Goal: Task Accomplishment & Management: Use online tool/utility

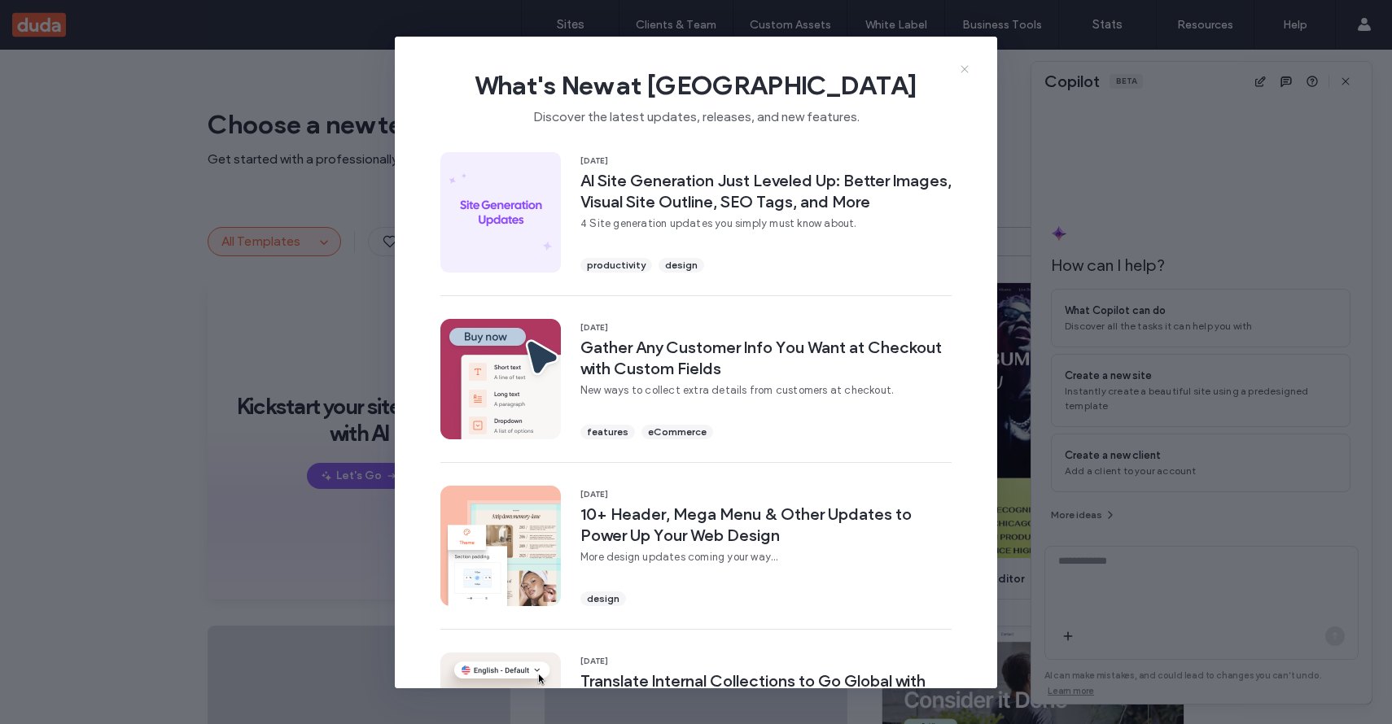
click at [967, 73] on icon at bounding box center [964, 69] width 13 height 13
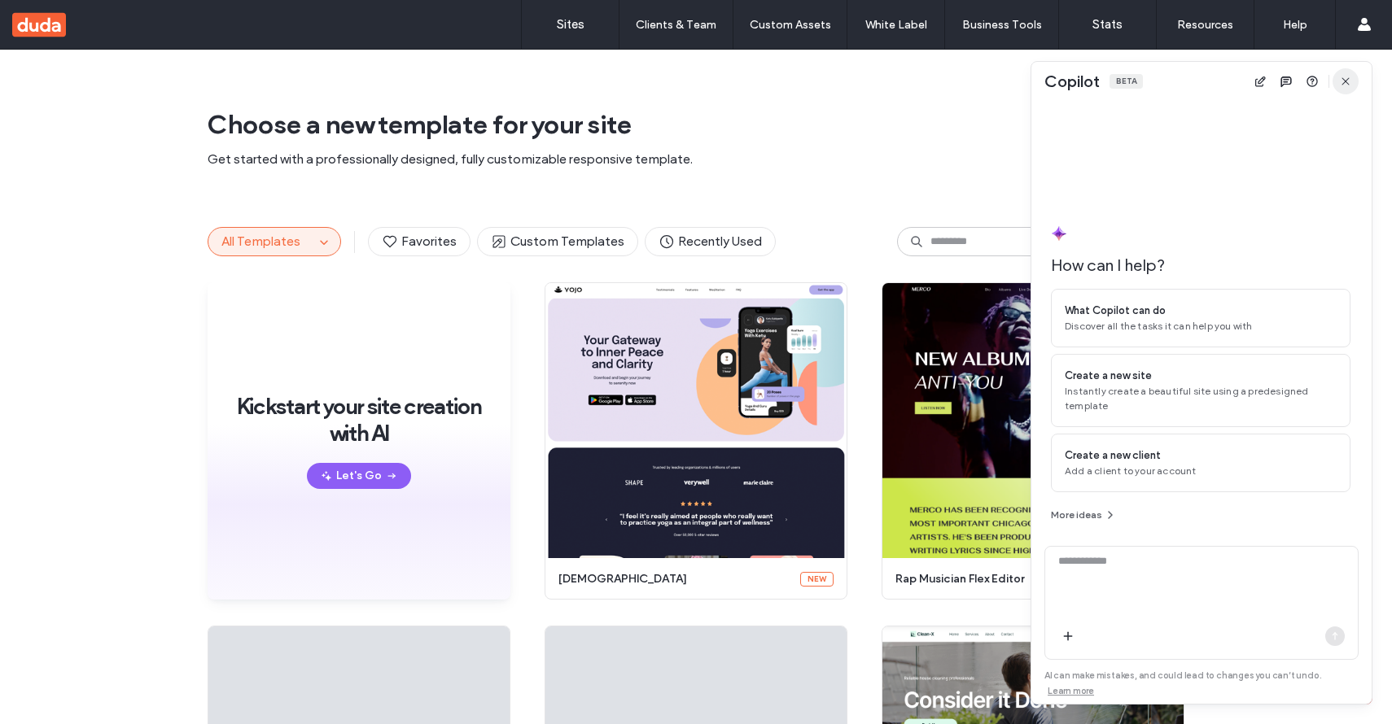
click at [1350, 84] on icon "button" at bounding box center [1345, 81] width 13 height 13
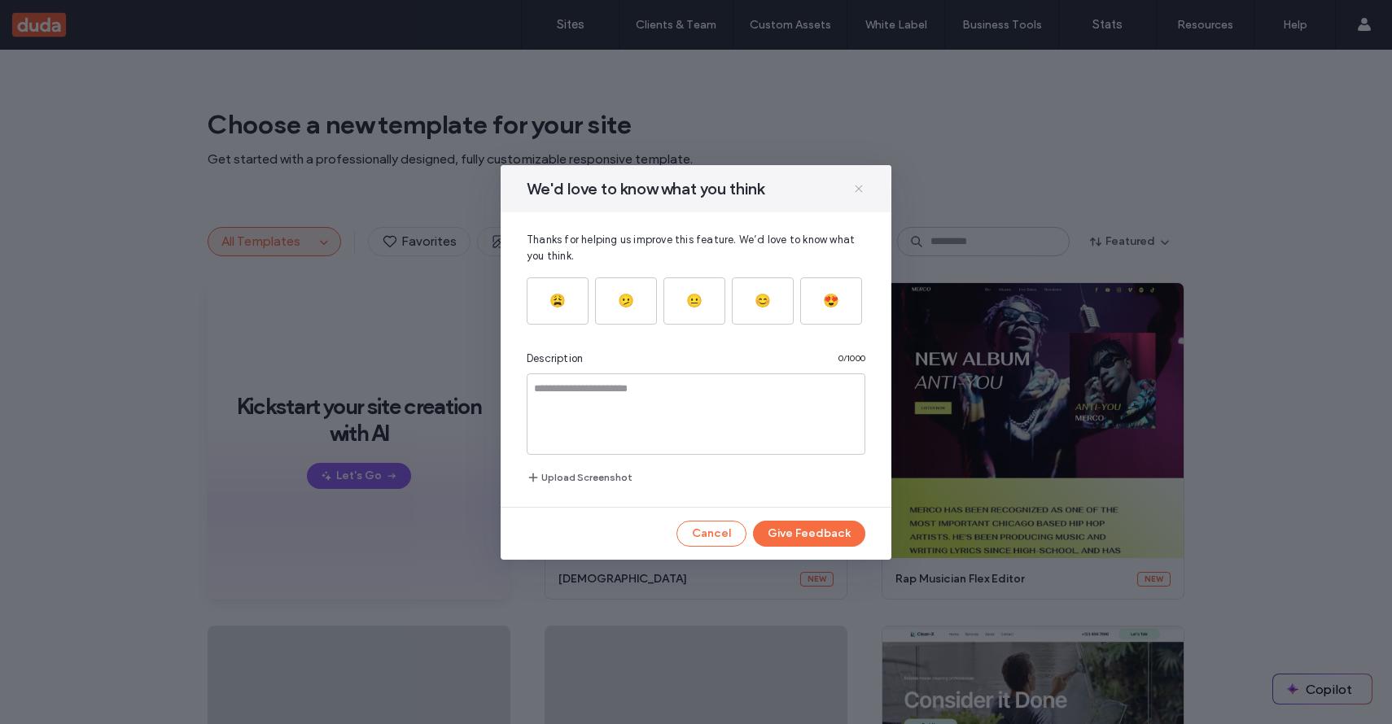
click at [859, 184] on icon at bounding box center [858, 188] width 13 height 13
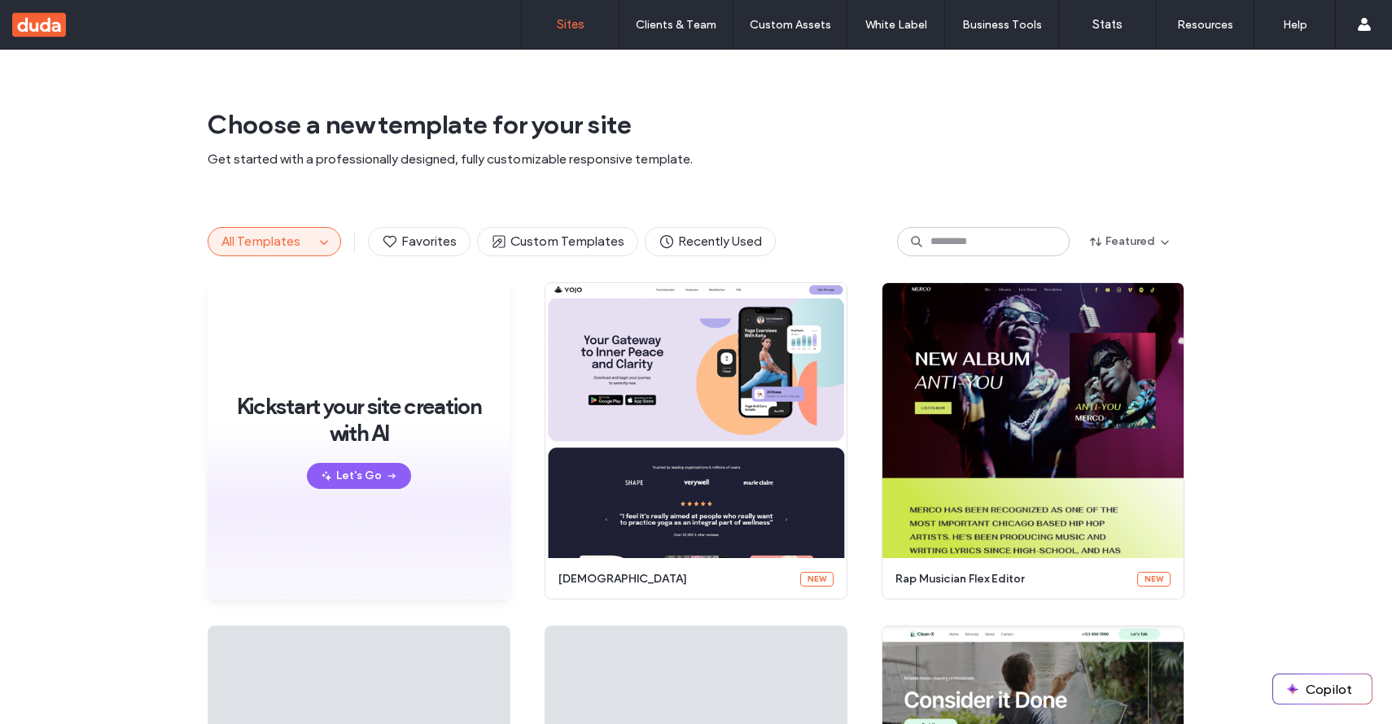
click at [573, 28] on label "Sites" at bounding box center [571, 24] width 28 height 15
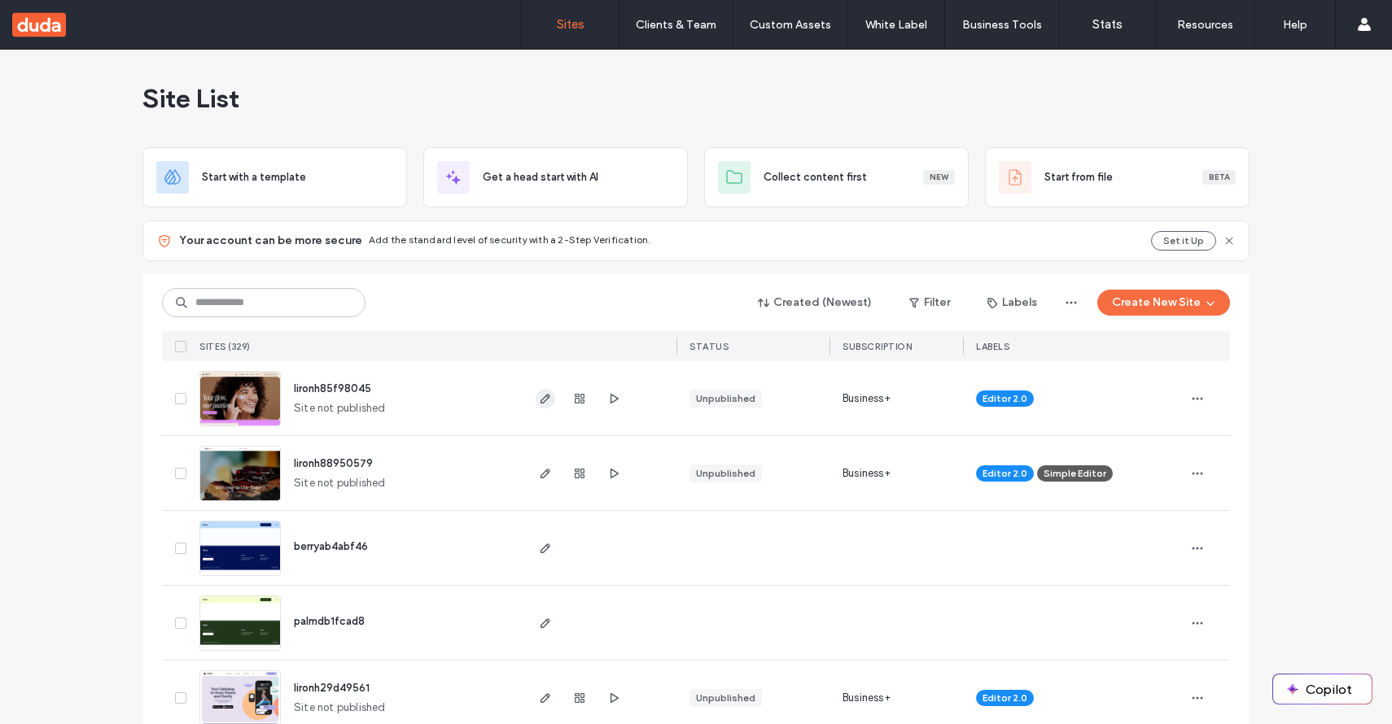
click at [540, 400] on use "button" at bounding box center [545, 399] width 10 height 10
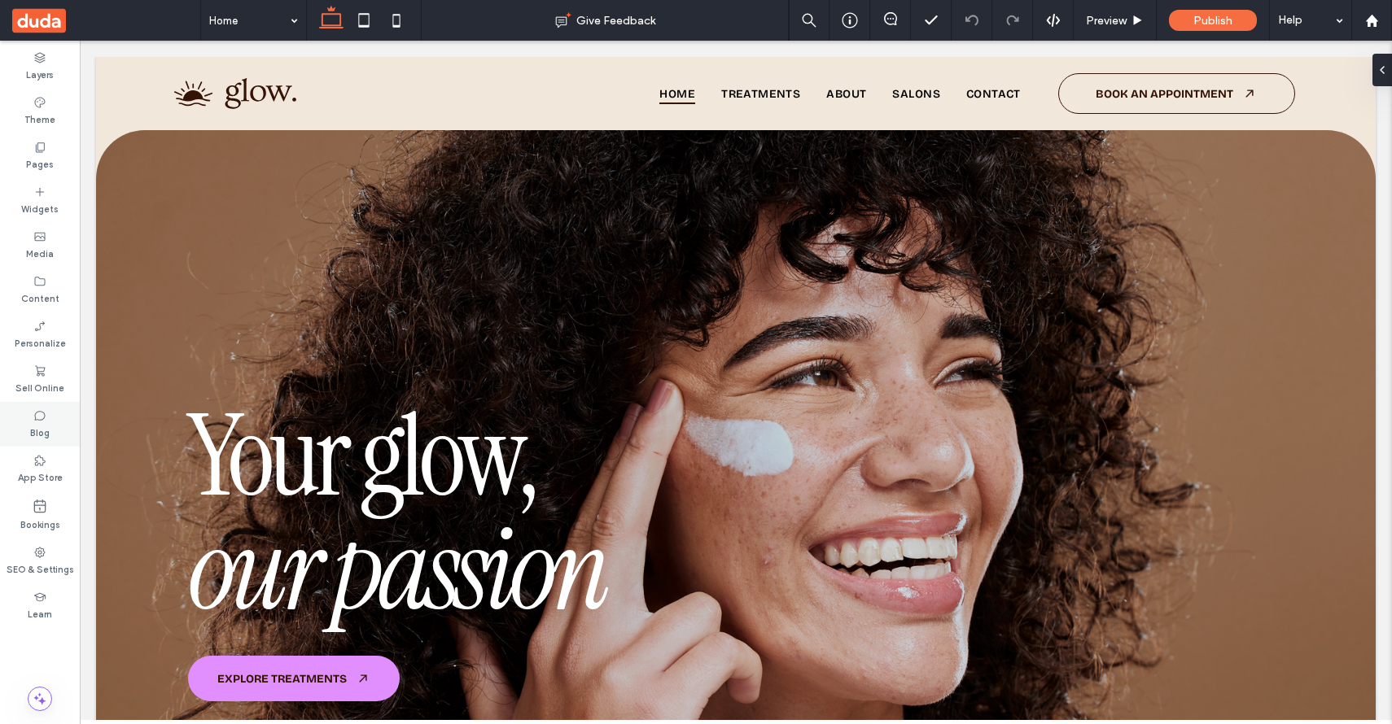
click at [33, 433] on label "Blog" at bounding box center [40, 431] width 20 height 18
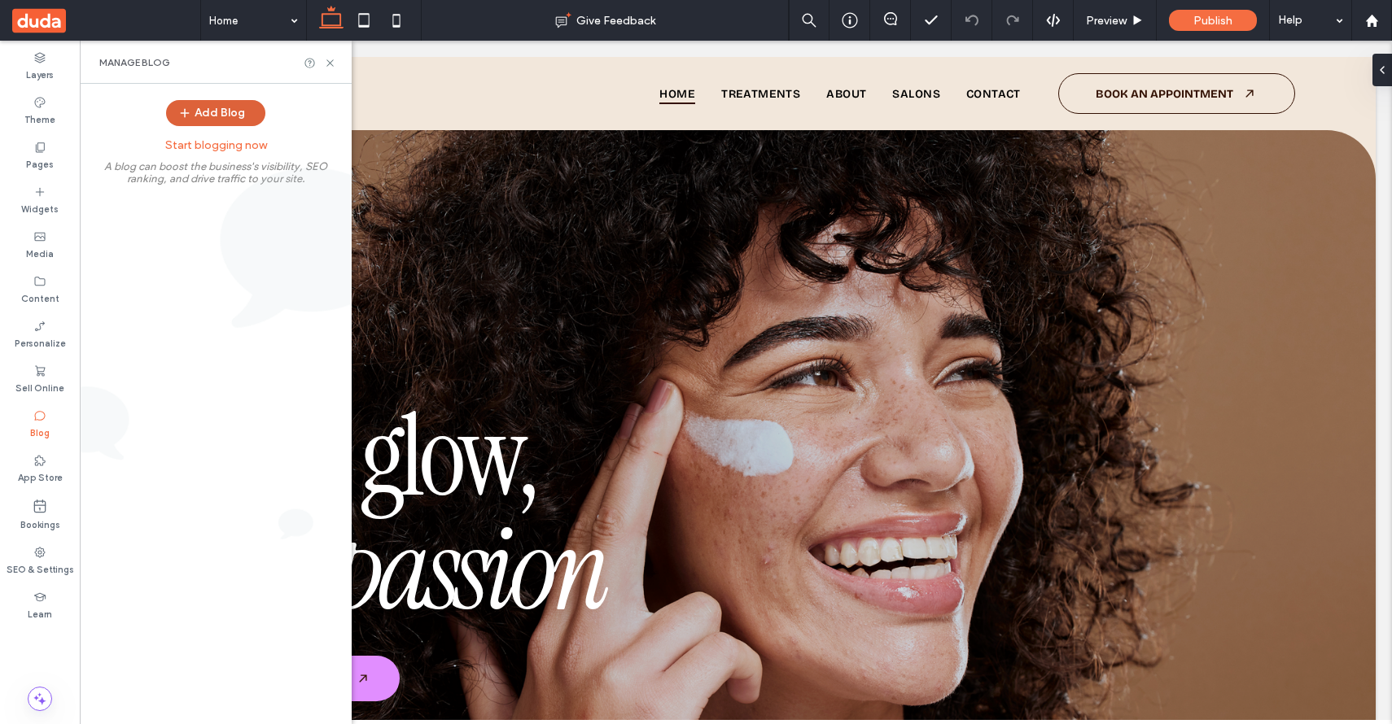
click at [190, 111] on icon "button" at bounding box center [184, 113] width 13 height 13
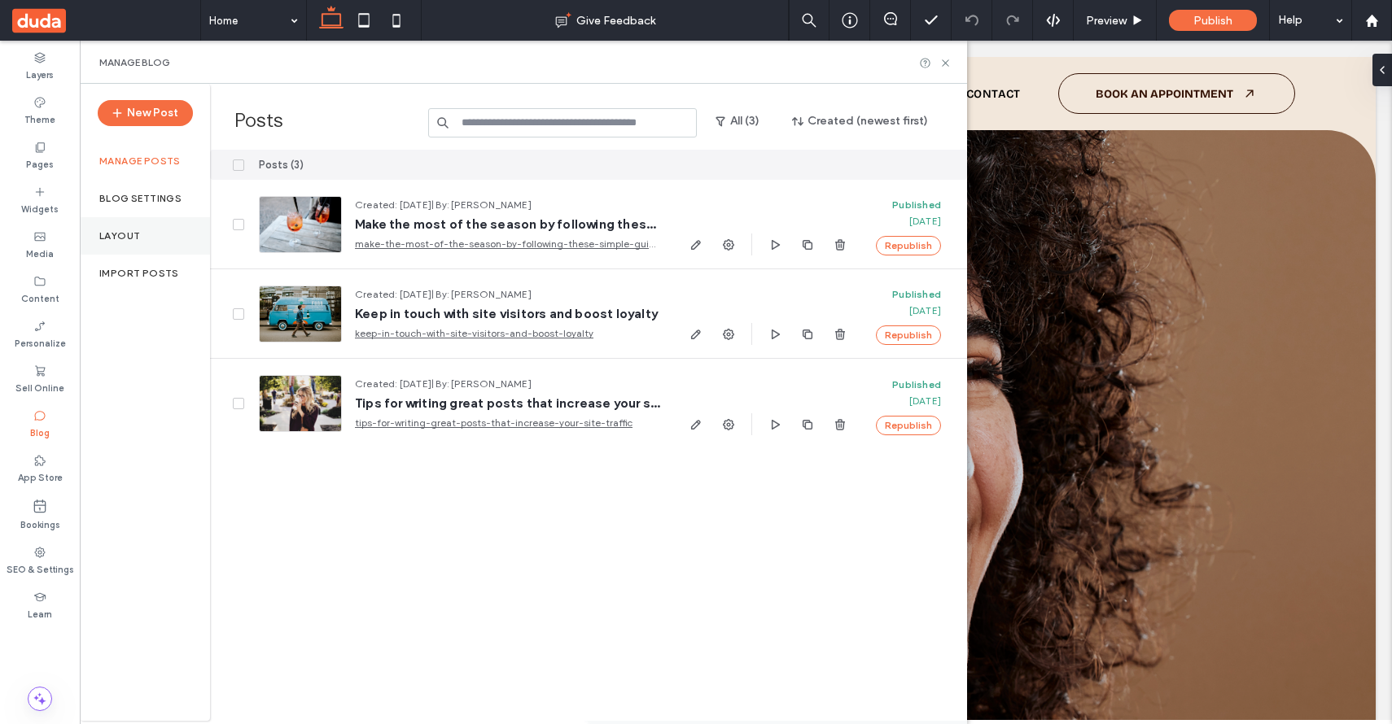
click at [136, 234] on label "Layout" at bounding box center [119, 235] width 41 height 11
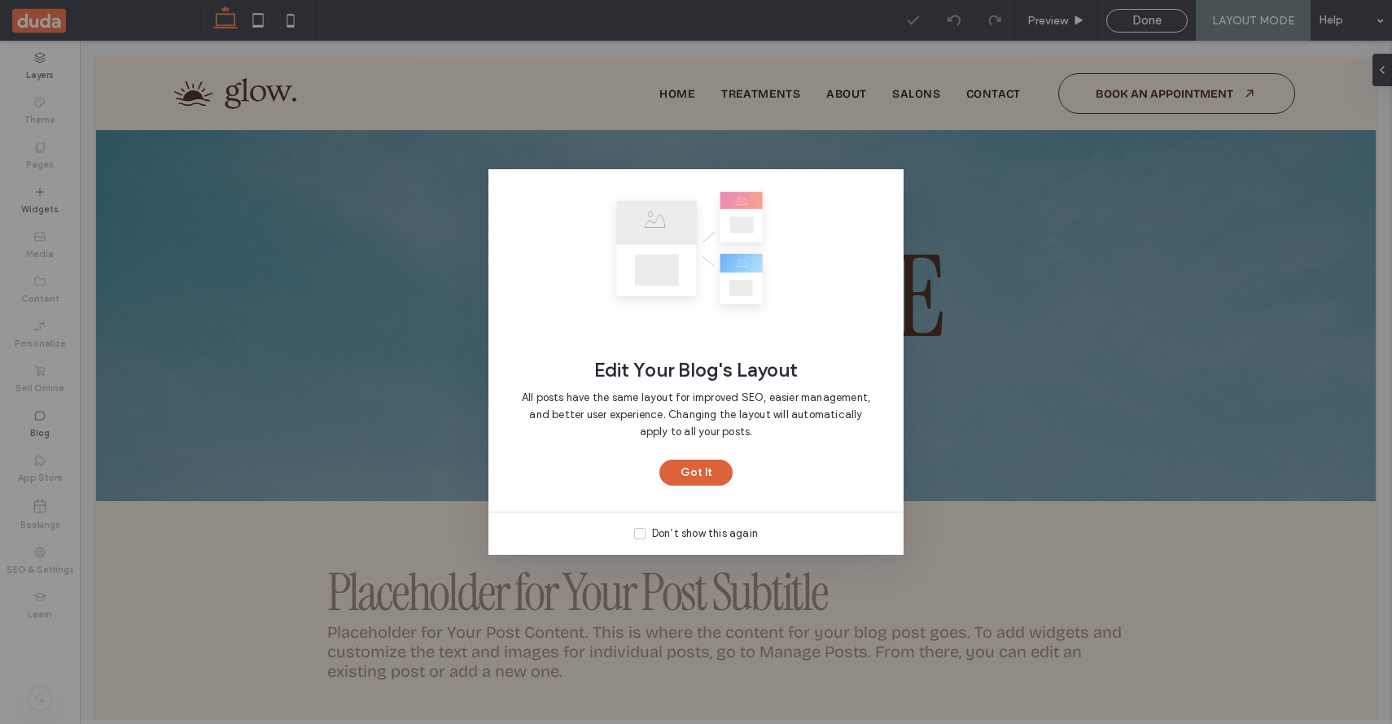
click at [695, 467] on button "Got It" at bounding box center [695, 473] width 73 height 26
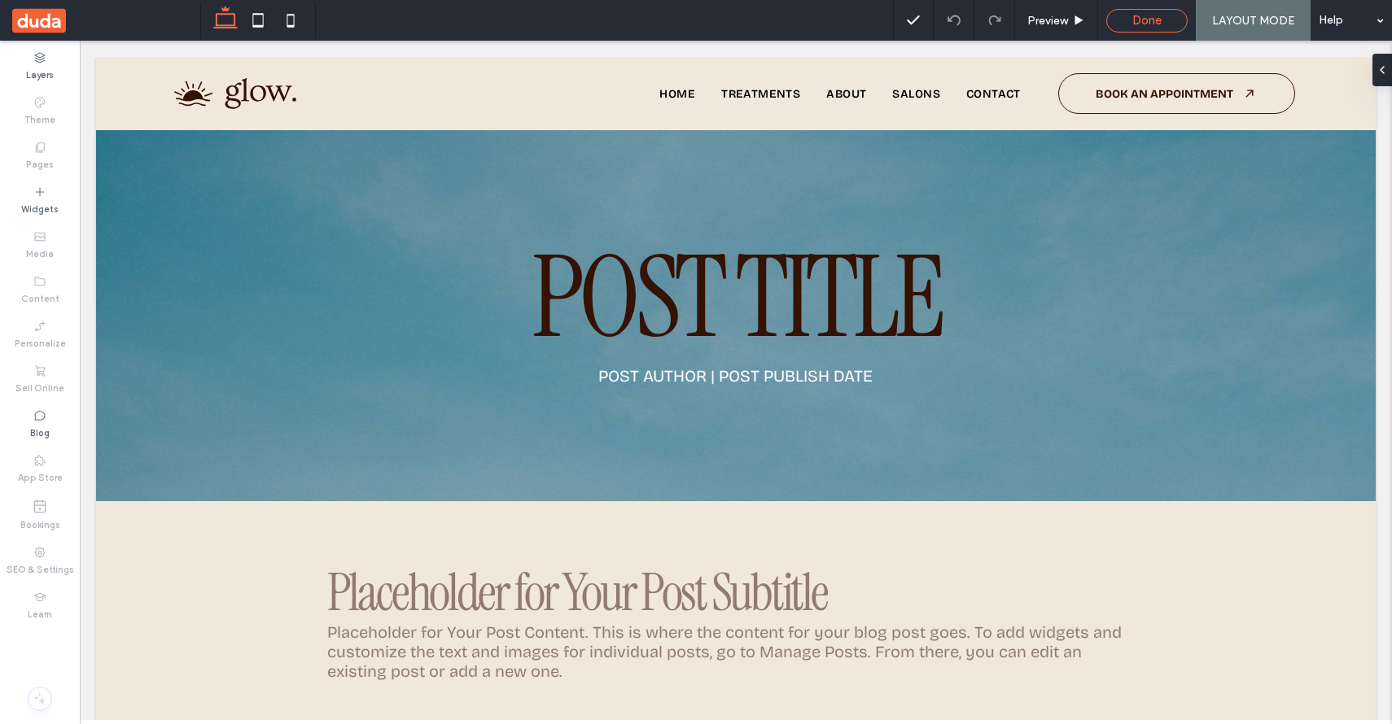
click at [1140, 22] on span "Done" at bounding box center [1146, 20] width 29 height 15
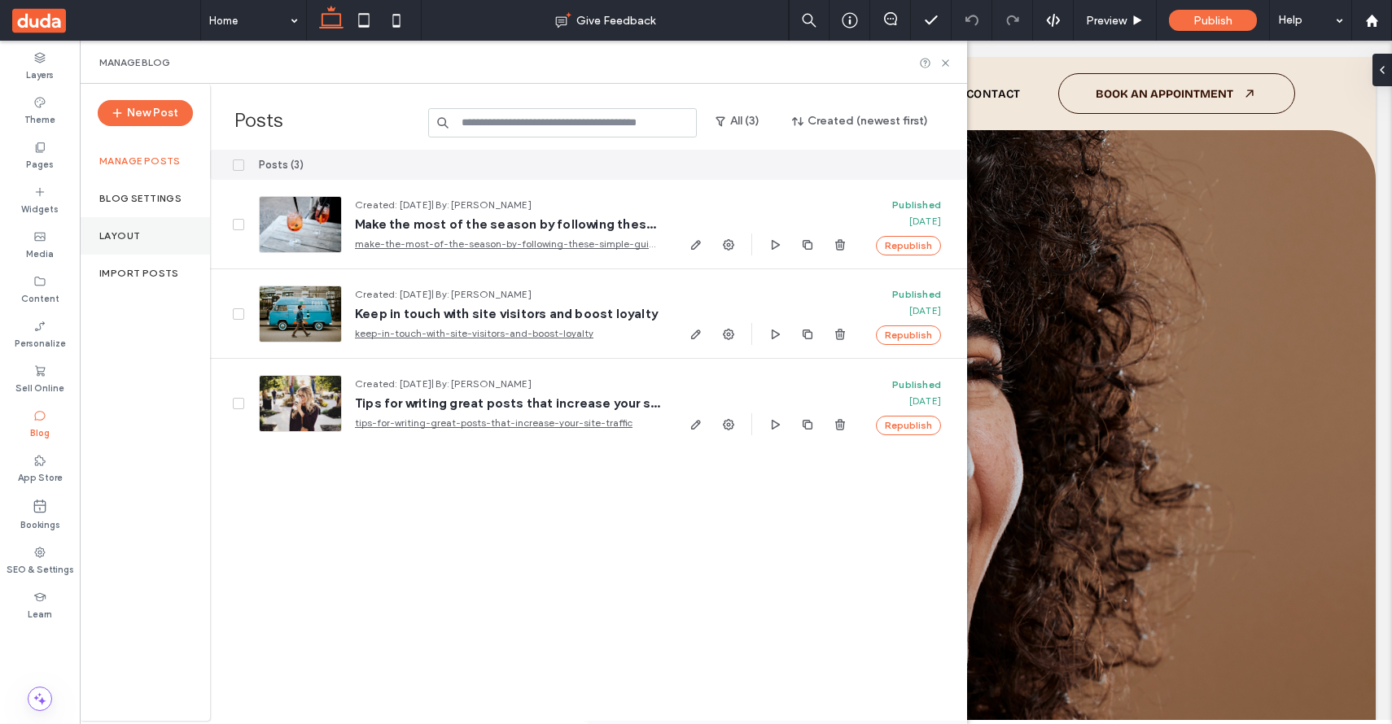
click at [133, 239] on label "Layout" at bounding box center [119, 235] width 41 height 11
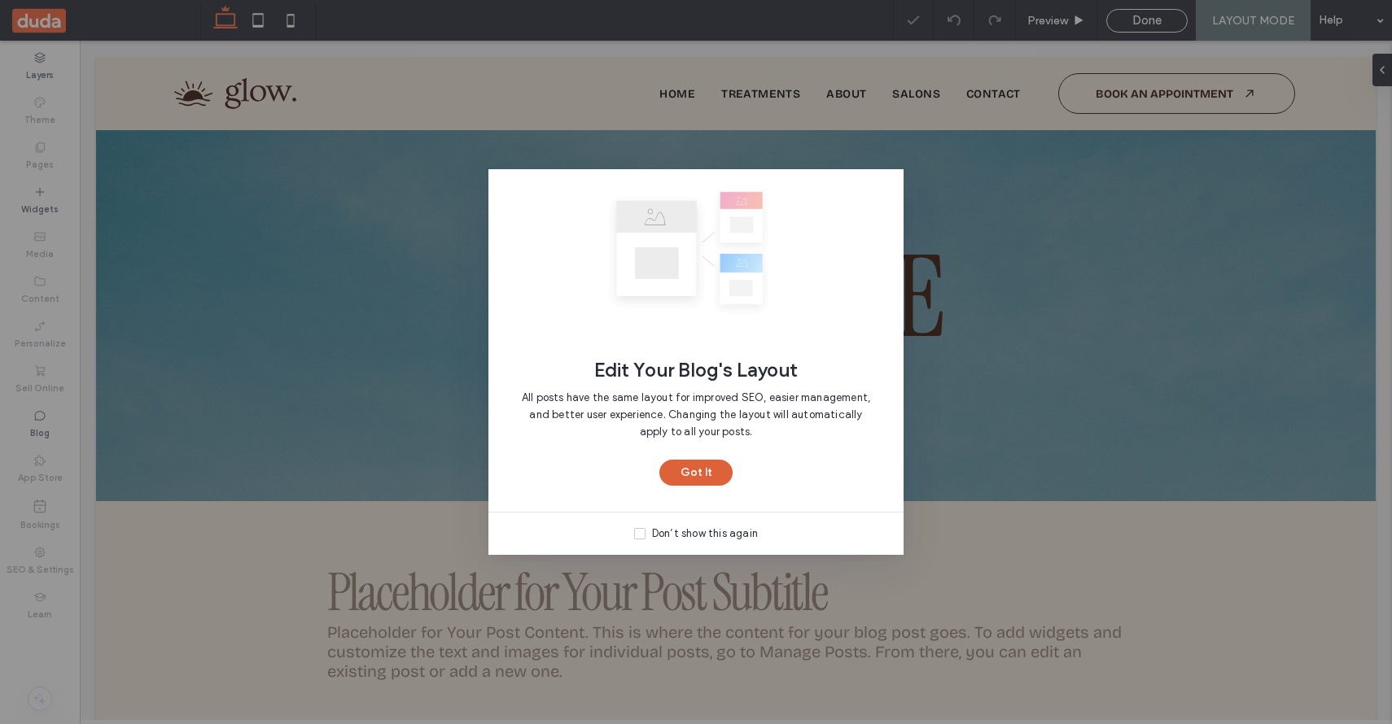
click at [677, 472] on button "Got It" at bounding box center [695, 473] width 73 height 26
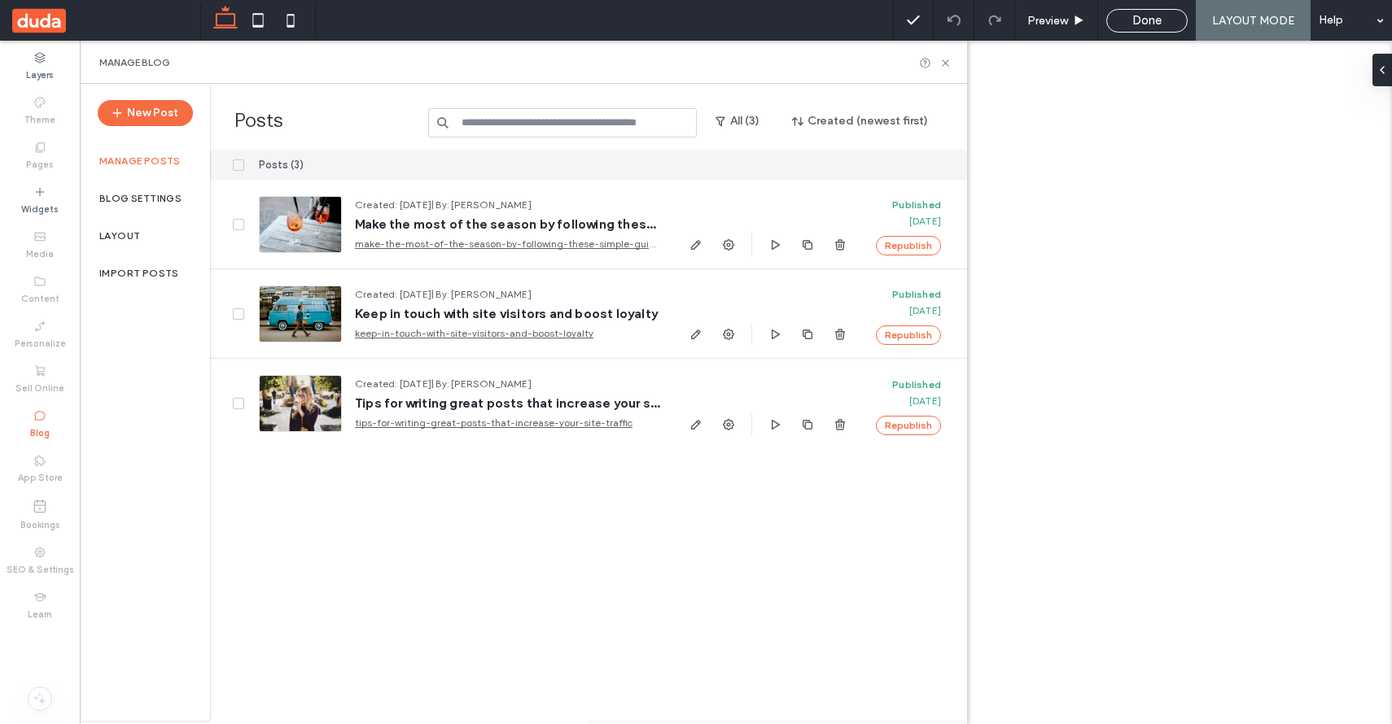
click at [129, 225] on div "Layout" at bounding box center [145, 235] width 130 height 37
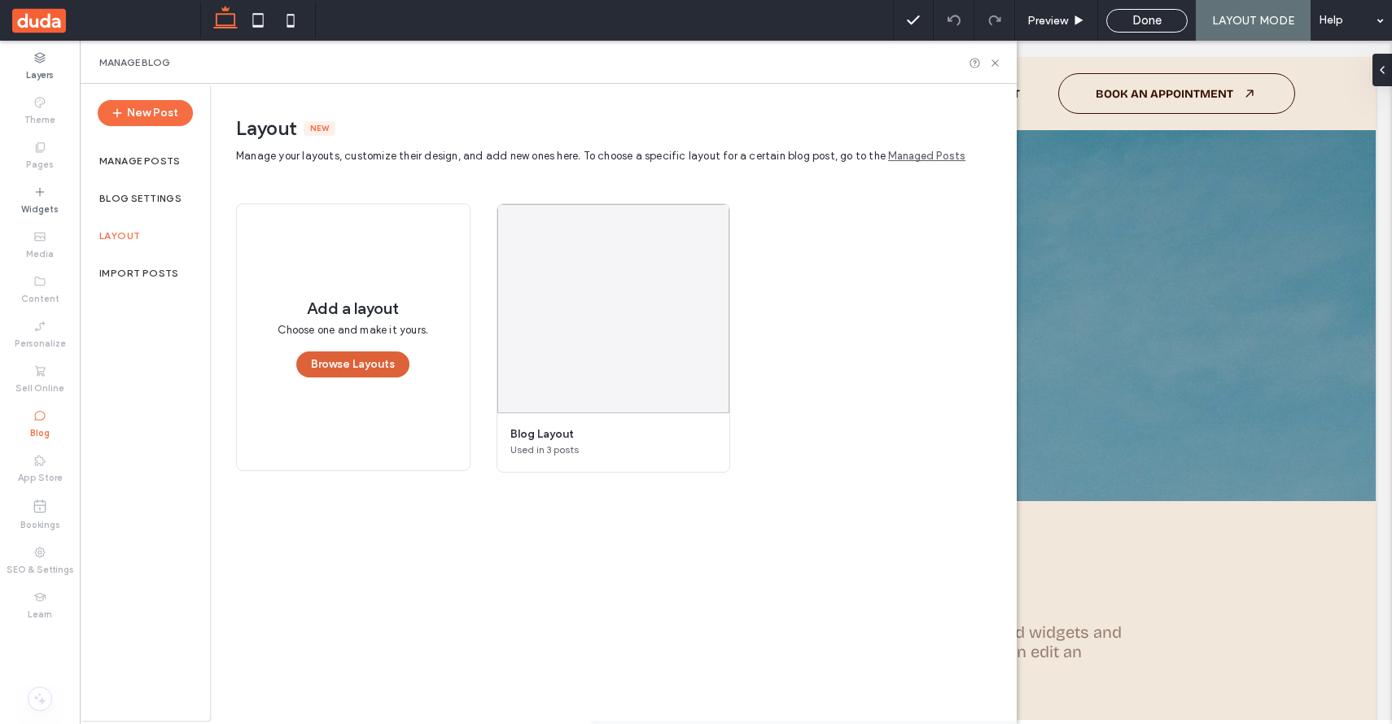
click at [346, 369] on button "Browse Layouts" at bounding box center [352, 365] width 113 height 26
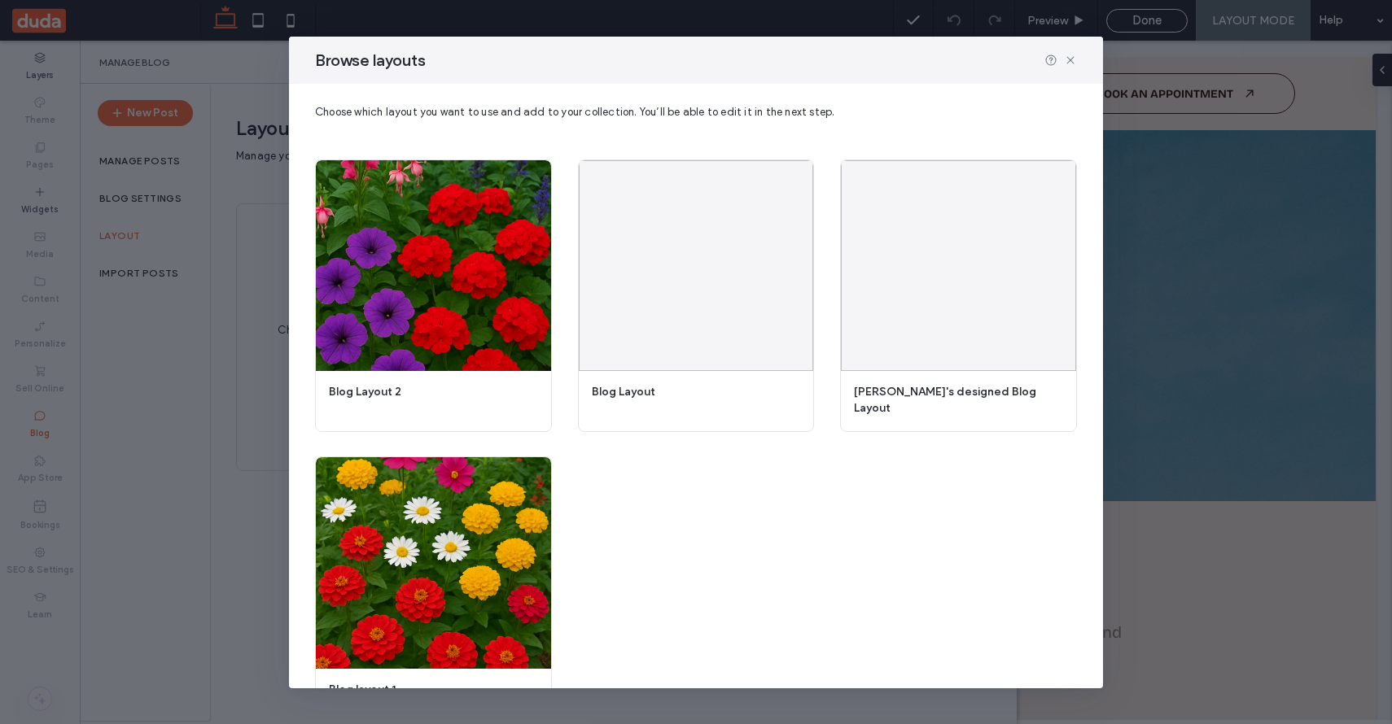
click at [232, 530] on div "Browse layouts Choose which layout you want to use and add to your collection. …" at bounding box center [696, 362] width 1392 height 724
click at [1070, 54] on icon at bounding box center [1070, 60] width 13 height 13
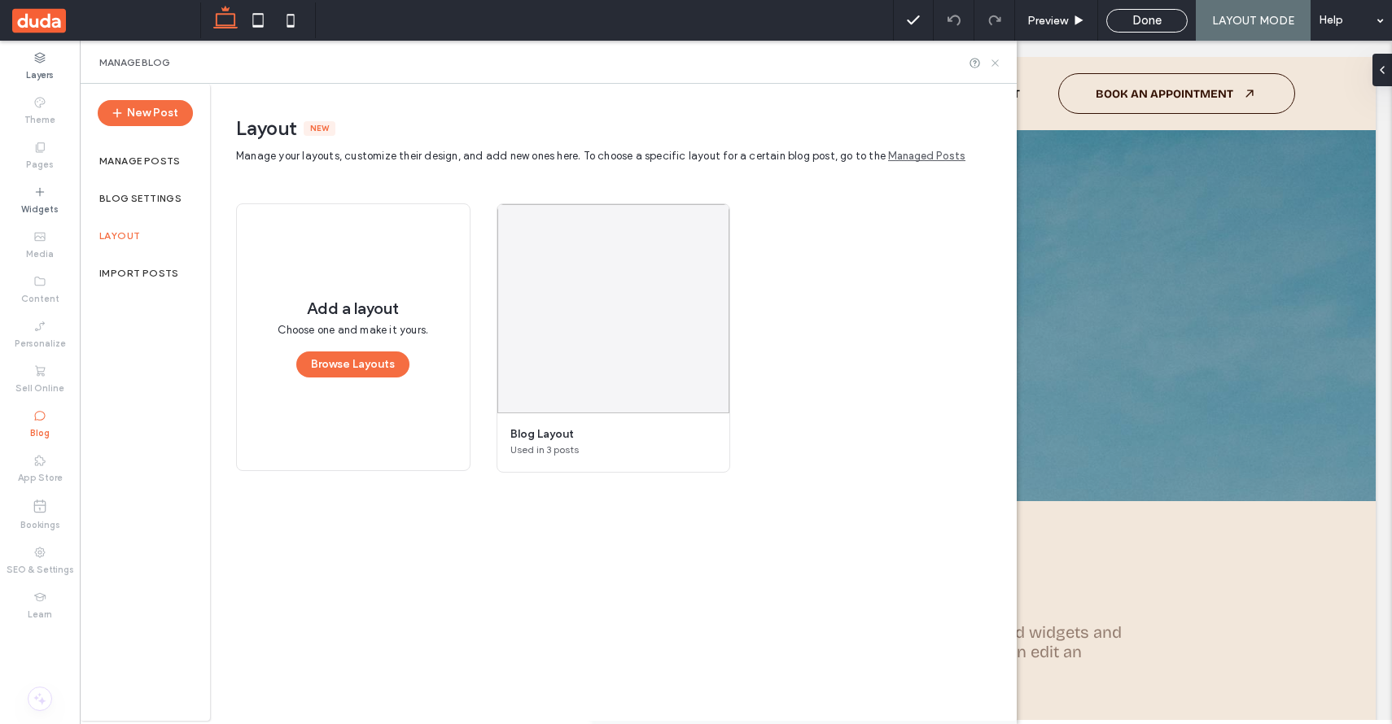
click at [997, 63] on icon at bounding box center [995, 63] width 12 height 12
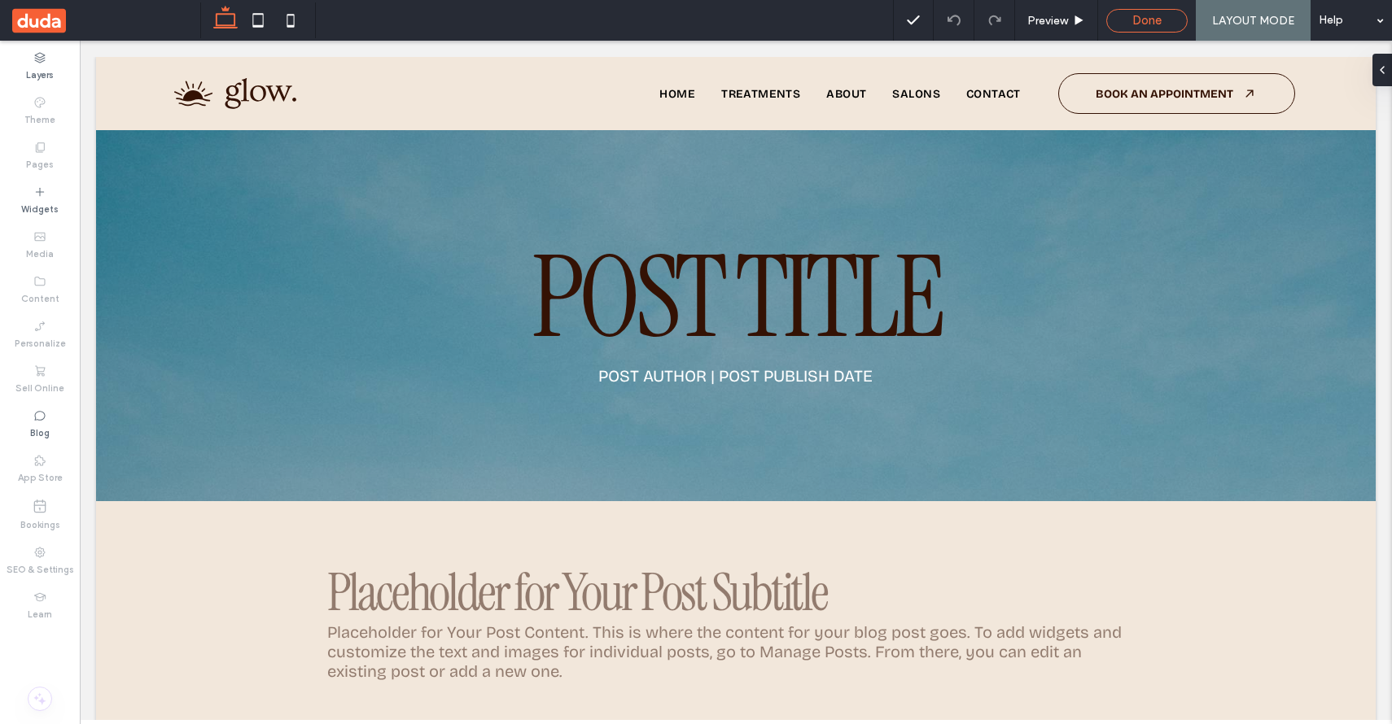
click at [1133, 20] on span "Done" at bounding box center [1146, 20] width 29 height 15
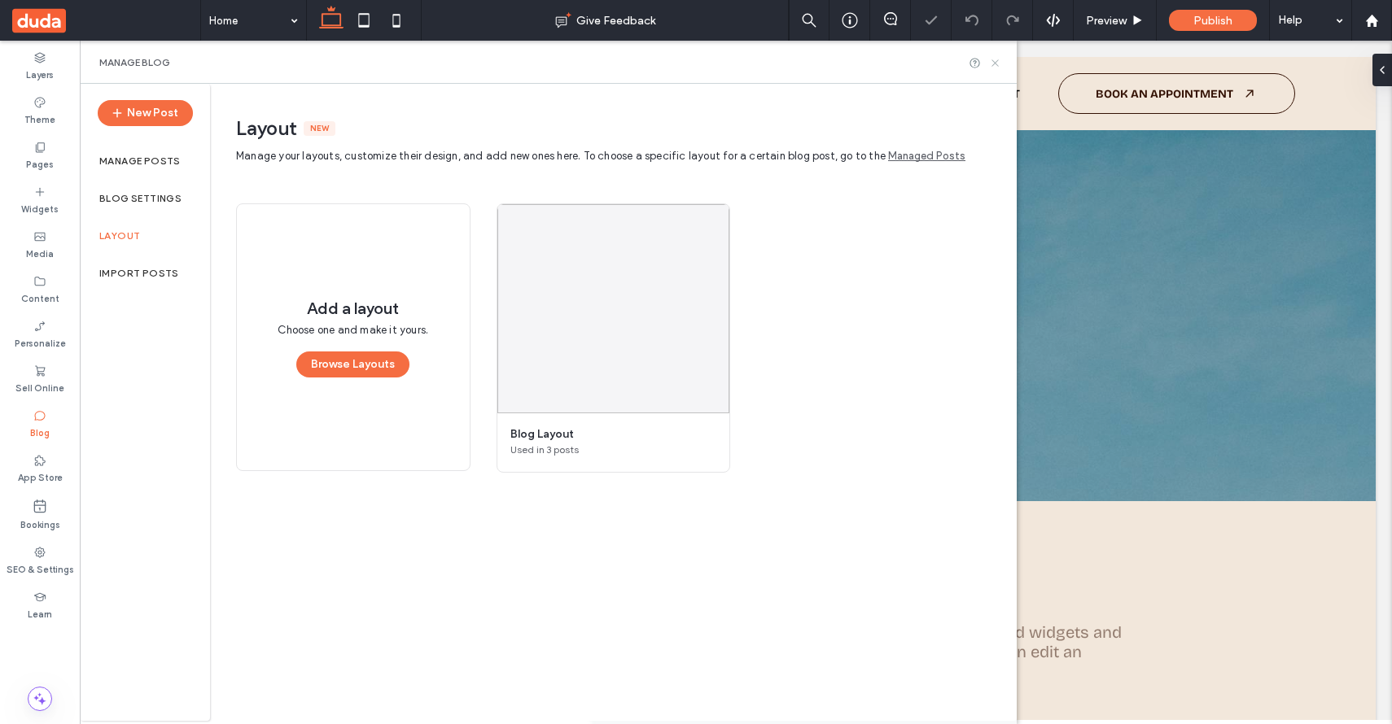
click at [990, 65] on icon at bounding box center [995, 63] width 12 height 12
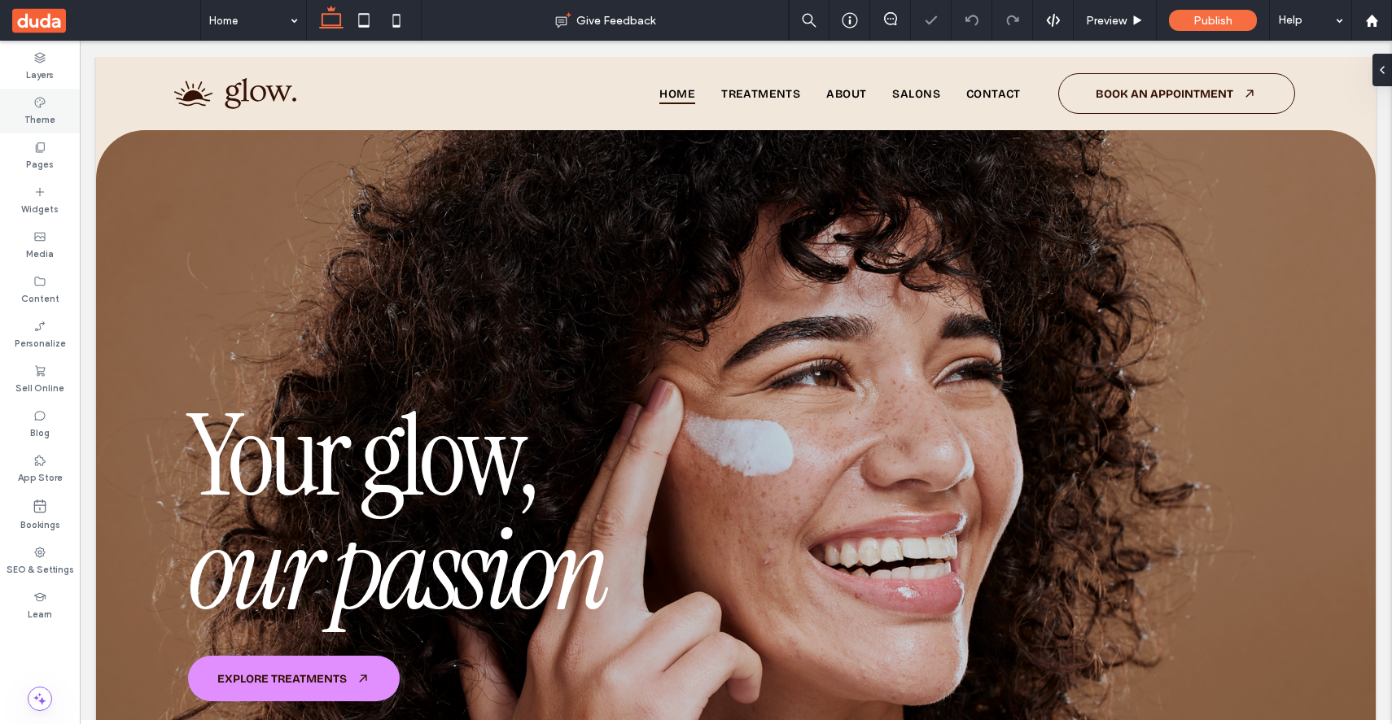
click at [42, 120] on label "Theme" at bounding box center [39, 118] width 31 height 18
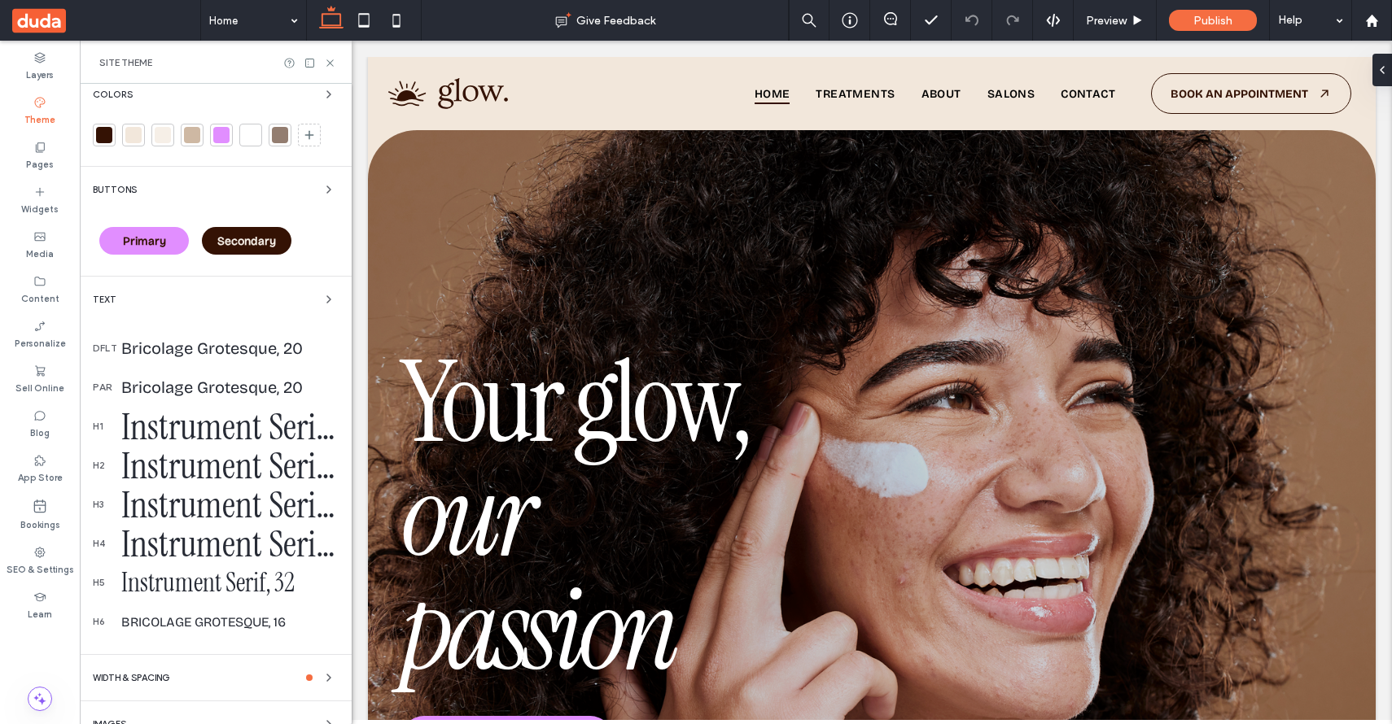
scroll to position [214, 0]
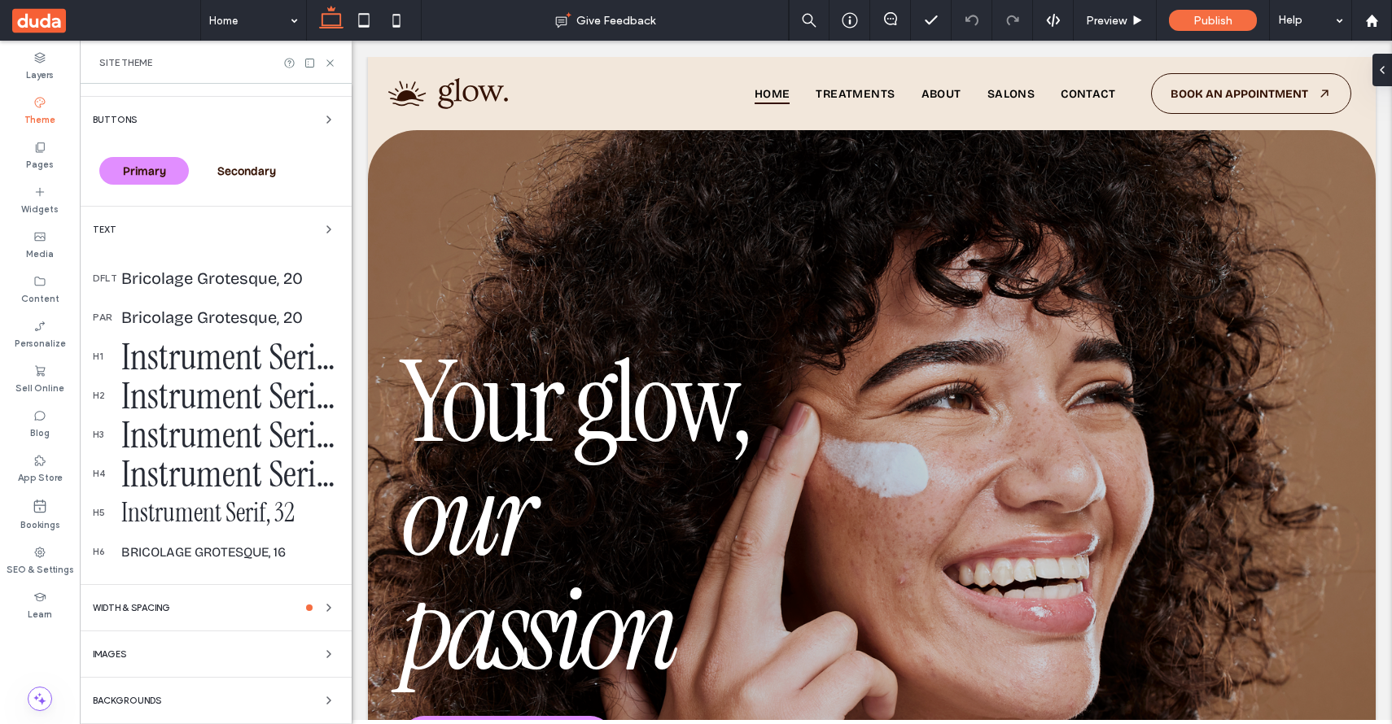
click at [253, 598] on div "WIDTH & SPACING" at bounding box center [216, 608] width 246 height 20
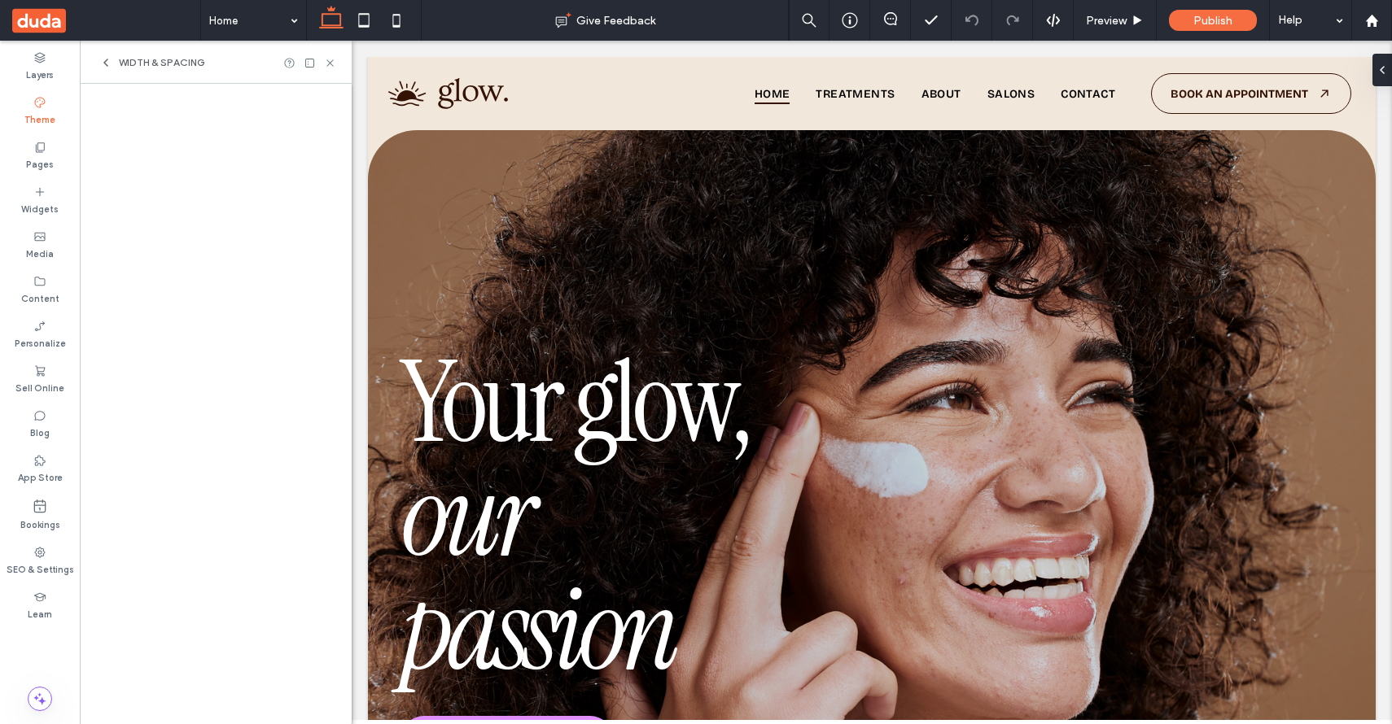
scroll to position [0, 0]
click at [278, 169] on div "Section Spacing" at bounding box center [209, 168] width 220 height 16
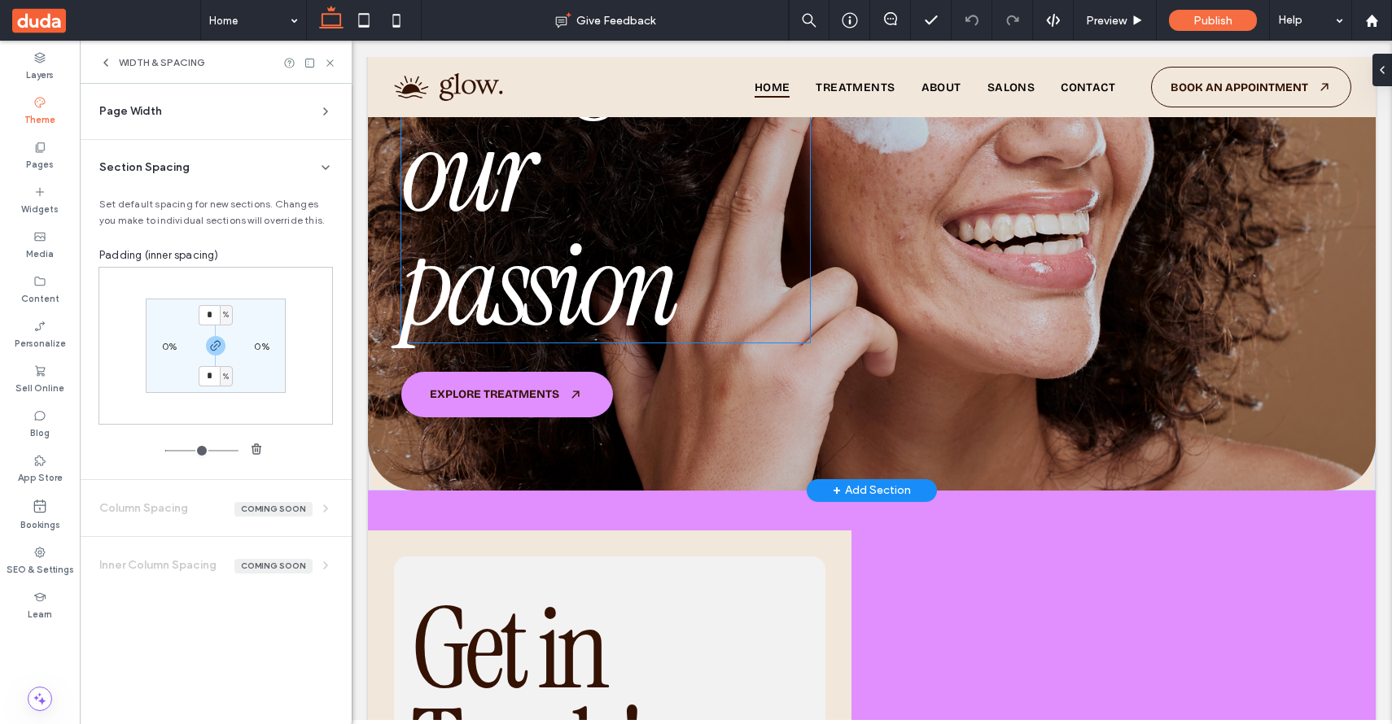
scroll to position [516, 0]
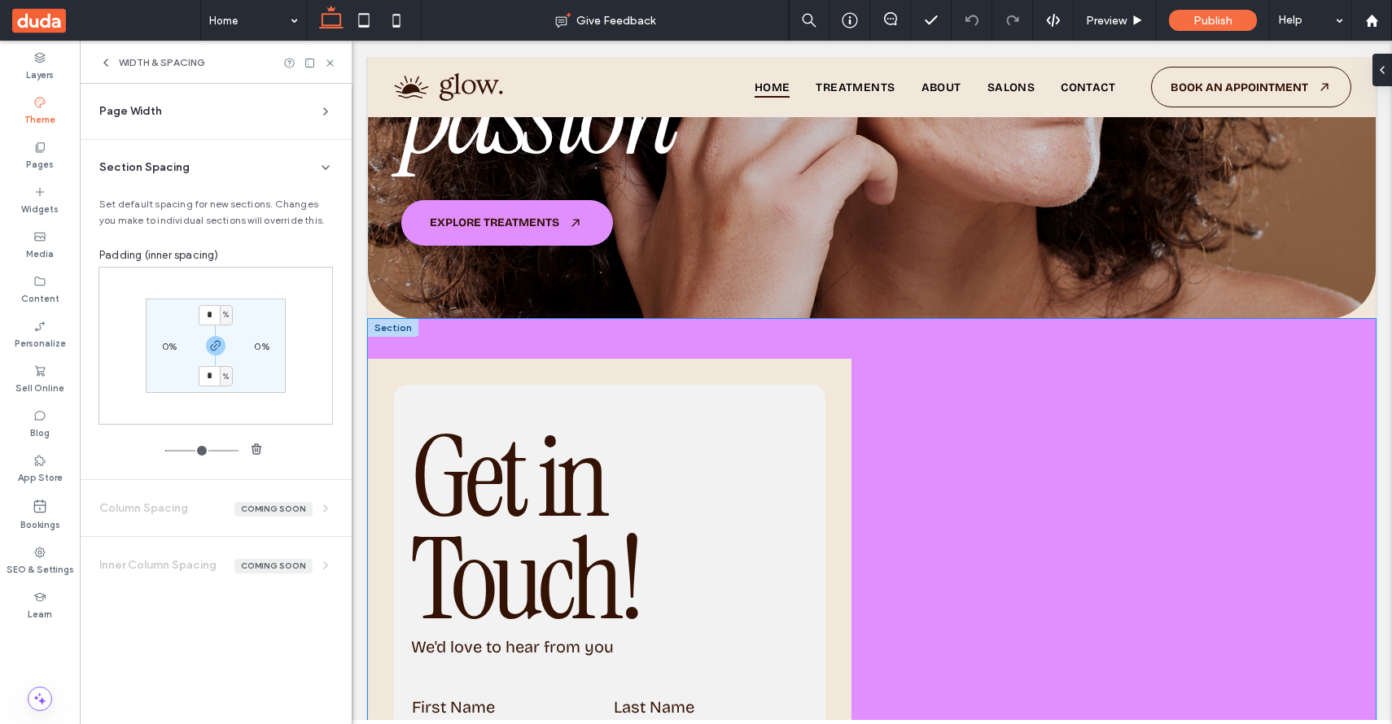
click at [608, 341] on div "First Name This field is required Last Name This field is required Email Email …" at bounding box center [871, 714] width 1007 height 791
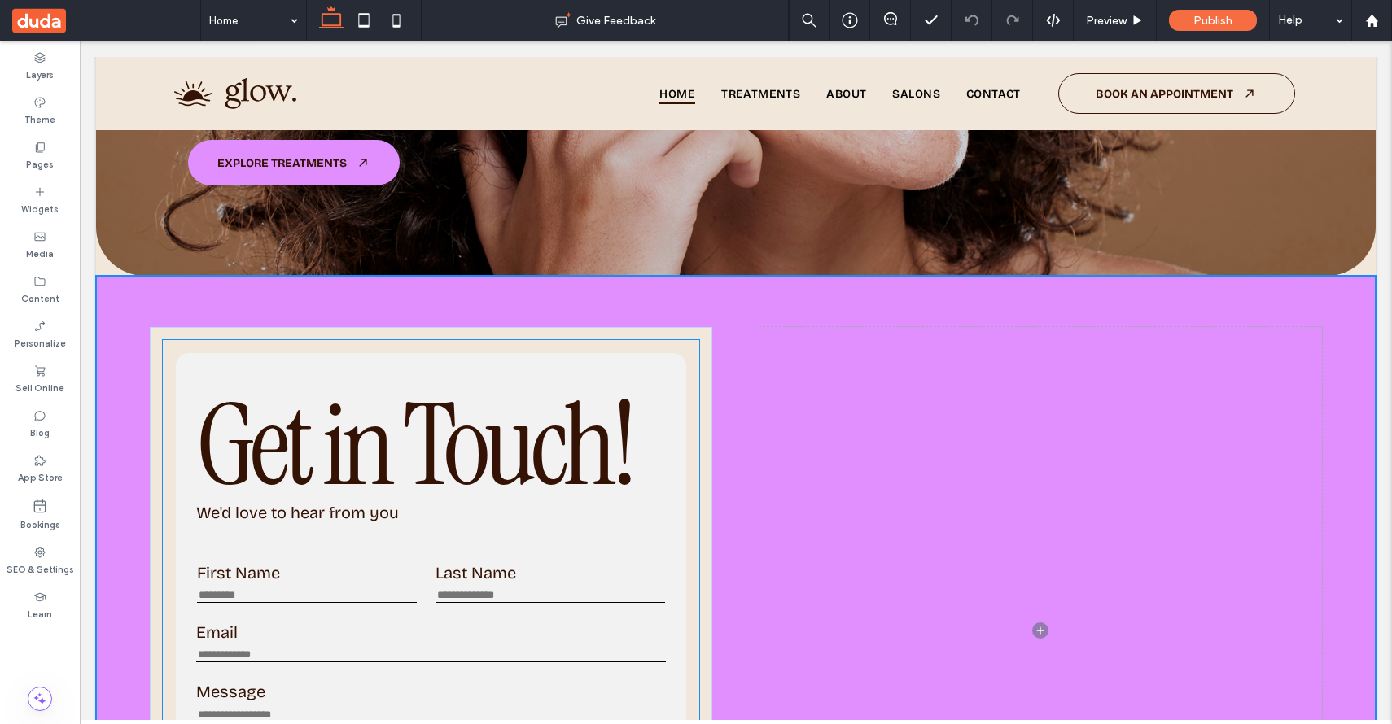
scroll to position [570, 0]
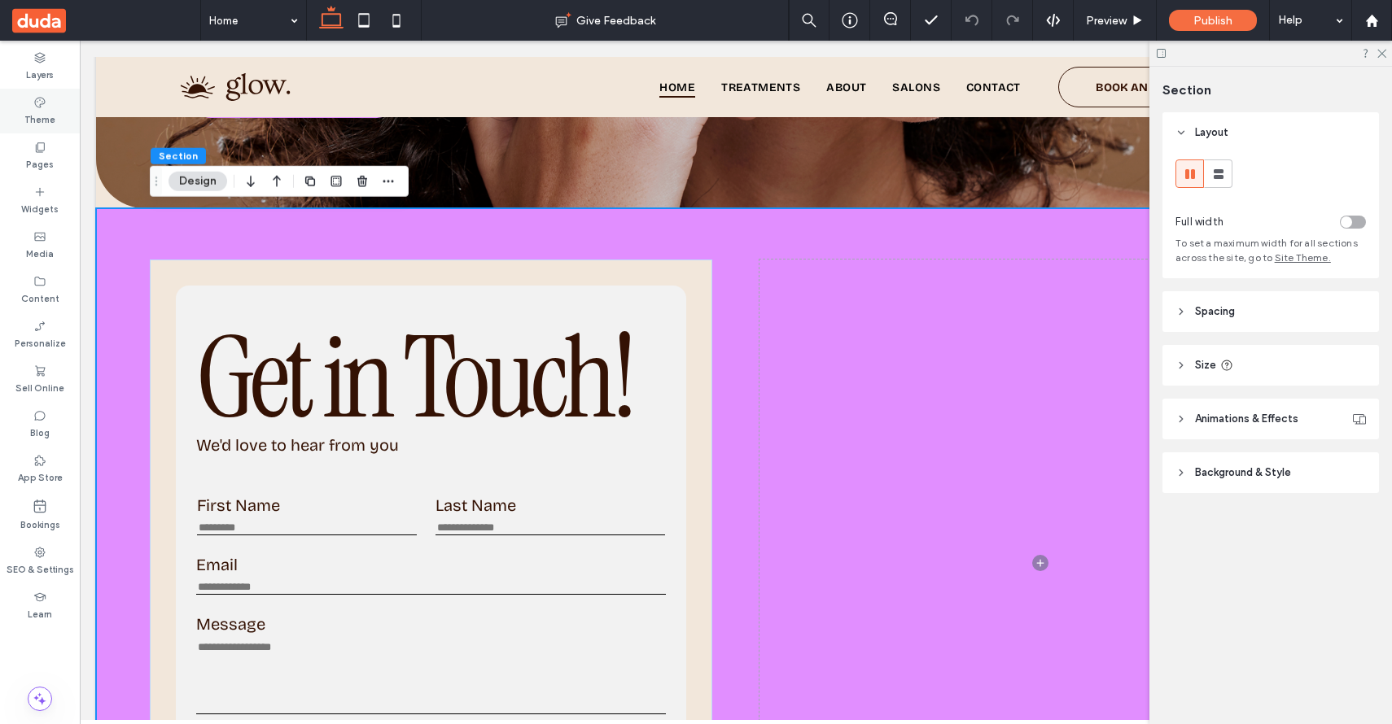
click at [44, 122] on label "Theme" at bounding box center [39, 118] width 31 height 18
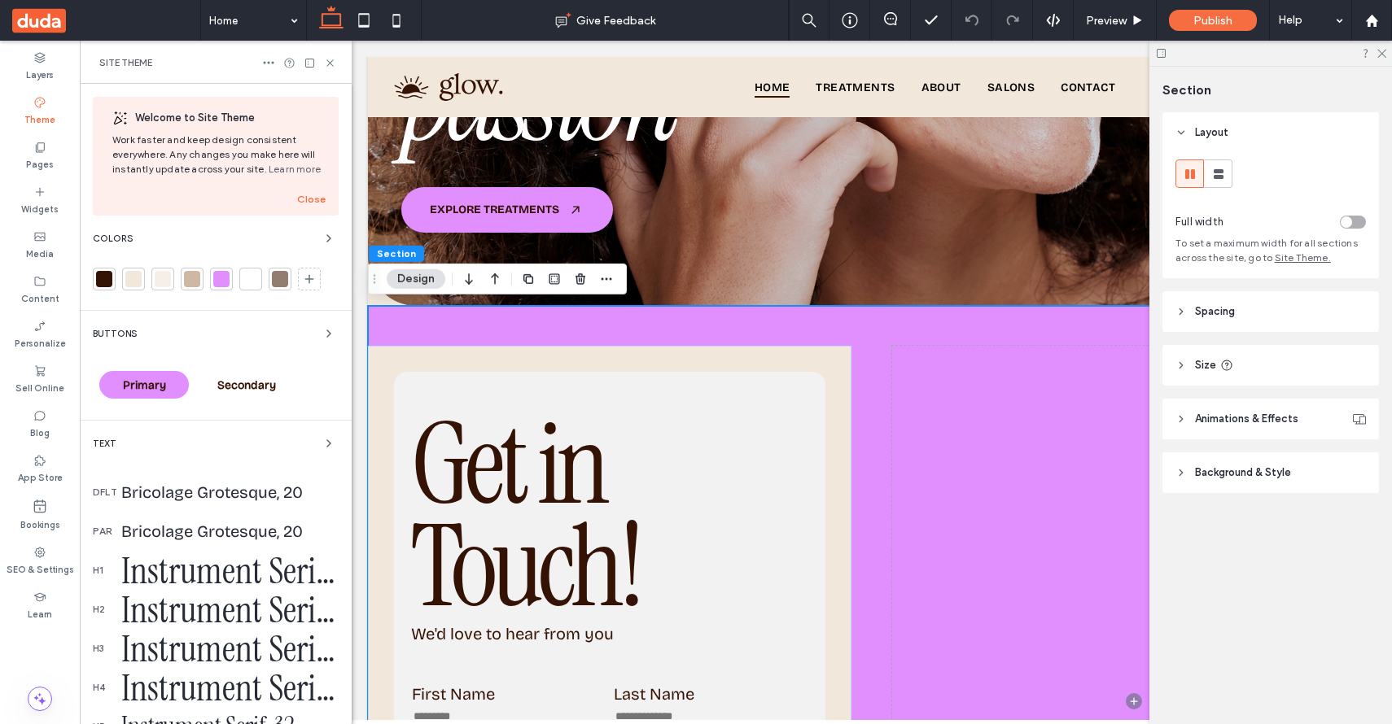
scroll to position [214, 0]
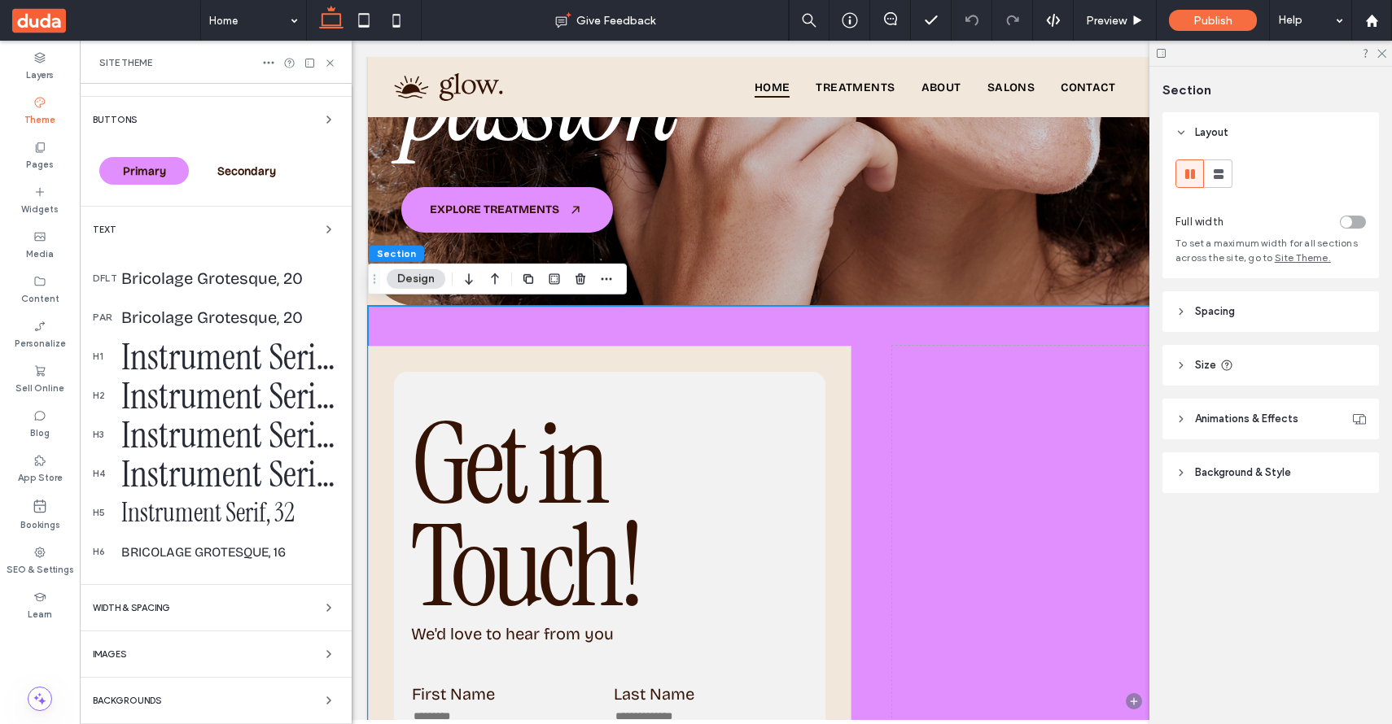
click at [187, 606] on div "WIDTH & SPACING" at bounding box center [216, 608] width 246 height 20
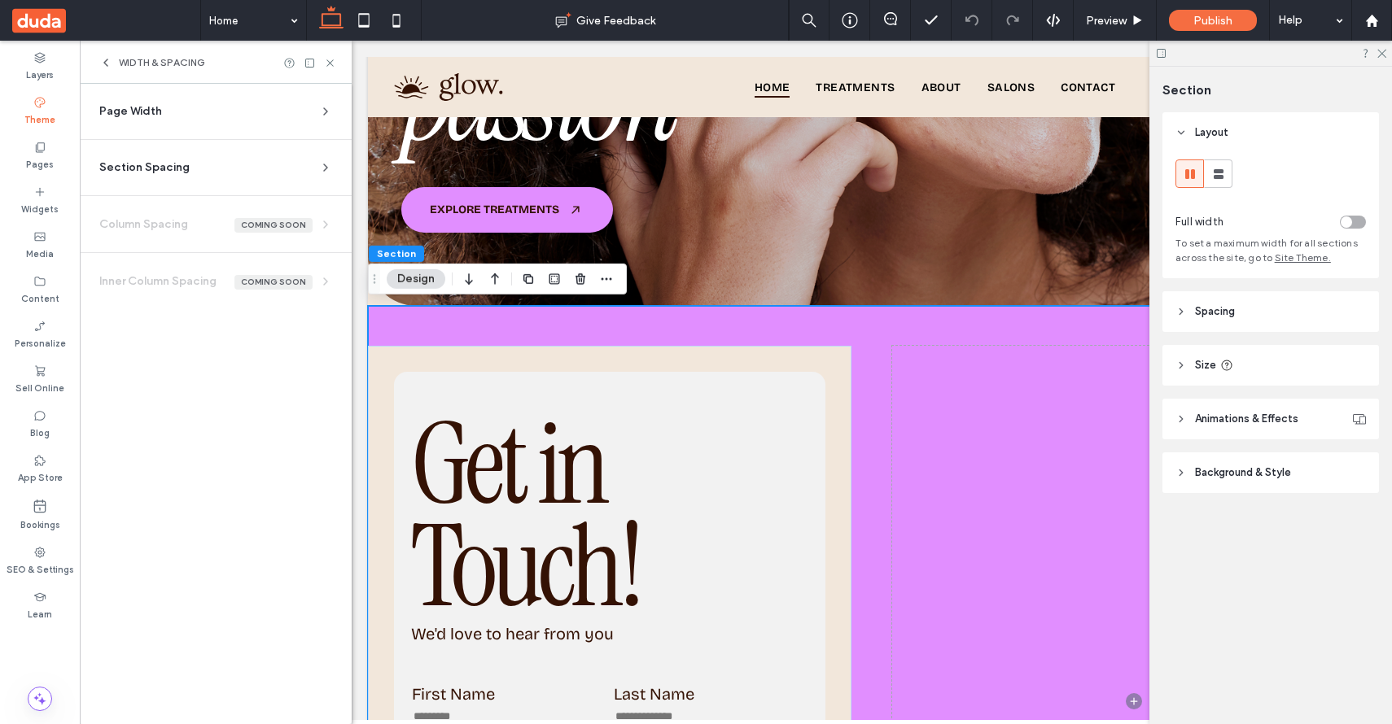
scroll to position [0, 0]
click at [222, 164] on div "Section Spacing" at bounding box center [209, 168] width 220 height 16
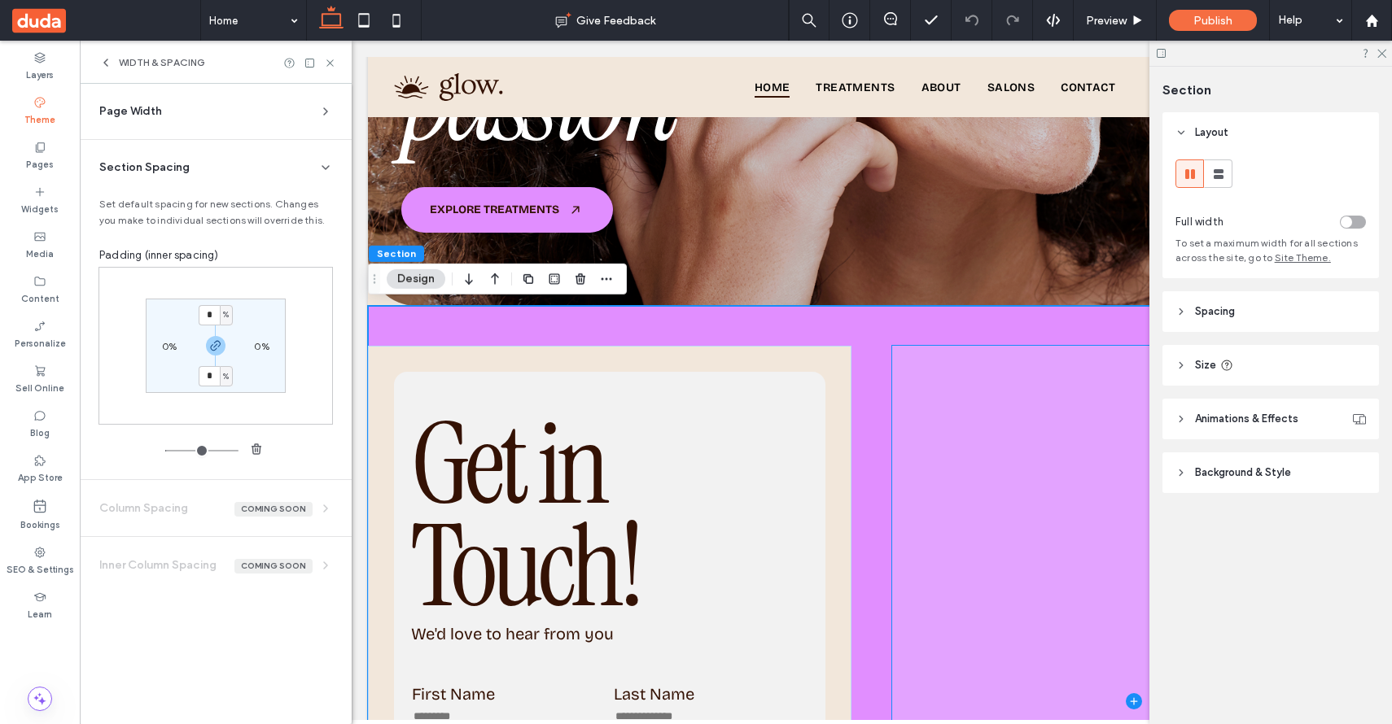
click at [955, 348] on span at bounding box center [1133, 701] width 483 height 710
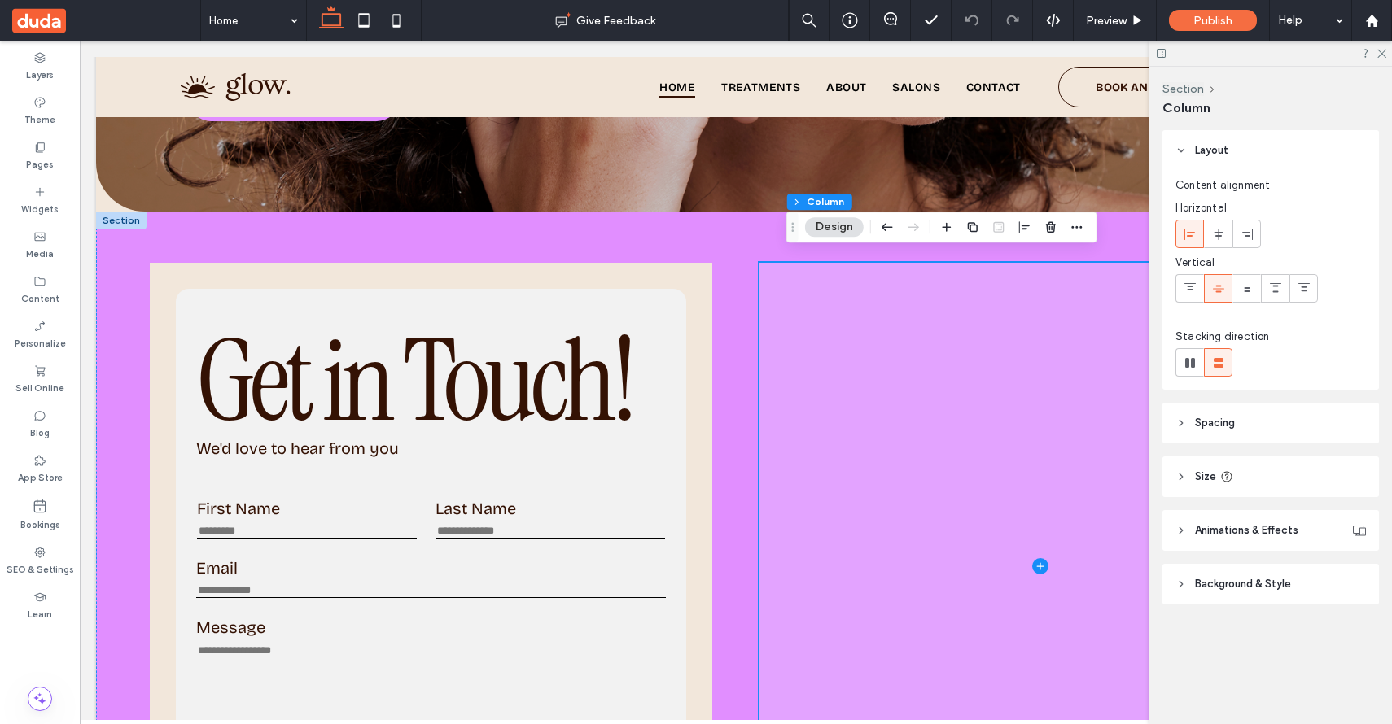
scroll to position [570, 0]
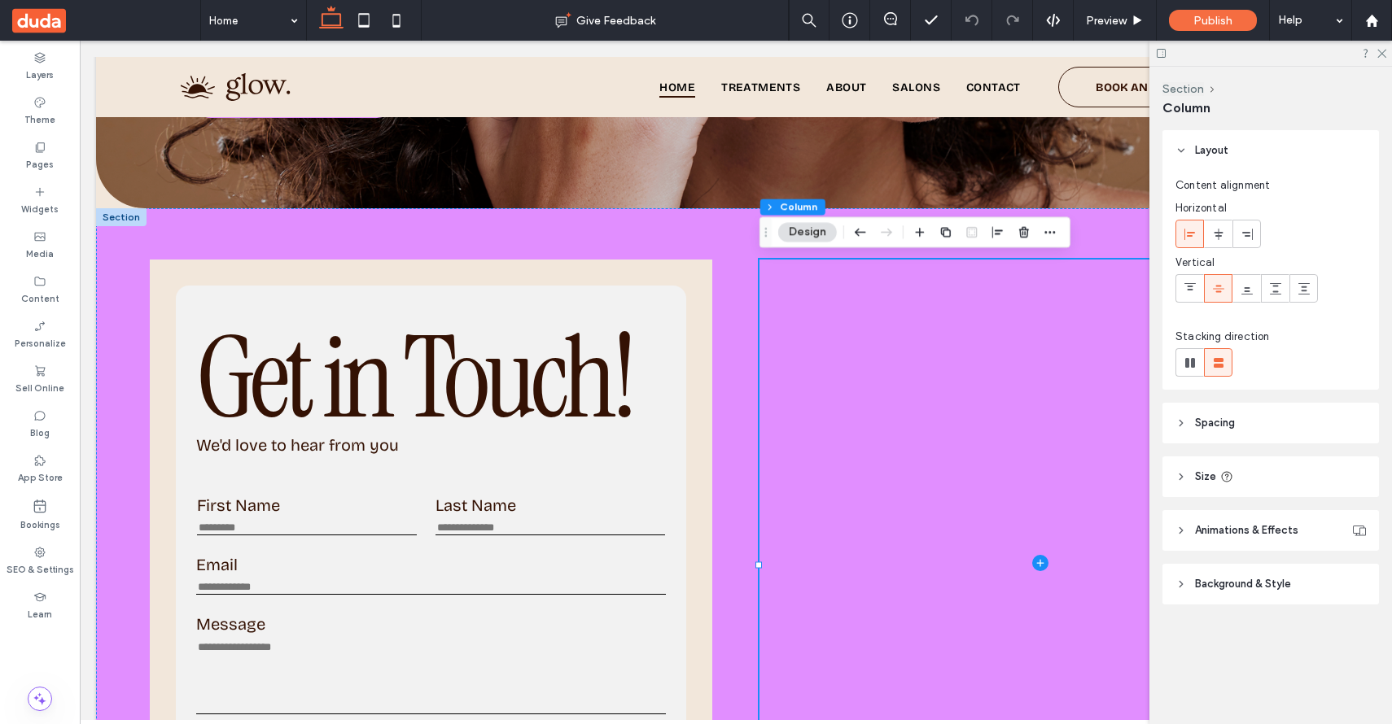
click at [1069, 232] on div "Section Column Design" at bounding box center [914, 232] width 311 height 31
click at [1126, 227] on div "First Name This field is required Last Name This field is required Email Email …" at bounding box center [736, 563] width 1172 height 710
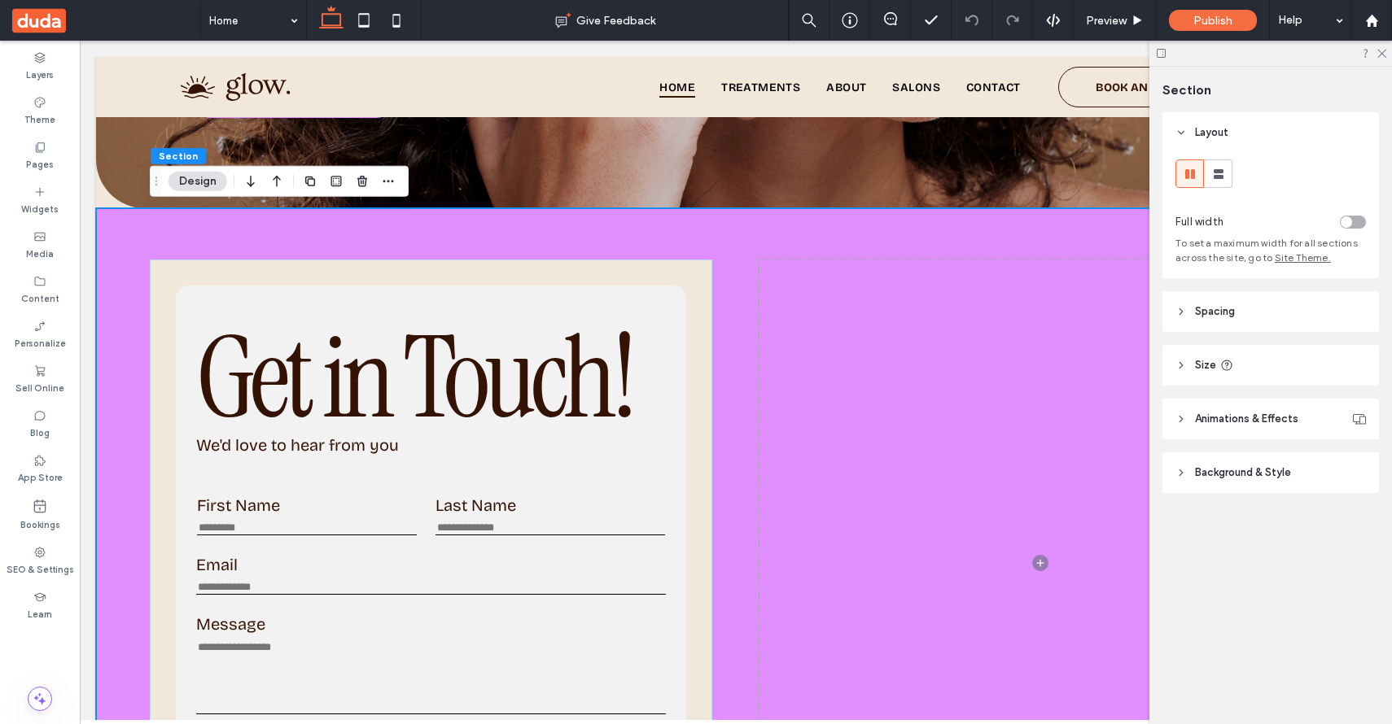
click at [1254, 317] on header "Spacing" at bounding box center [1270, 311] width 216 height 41
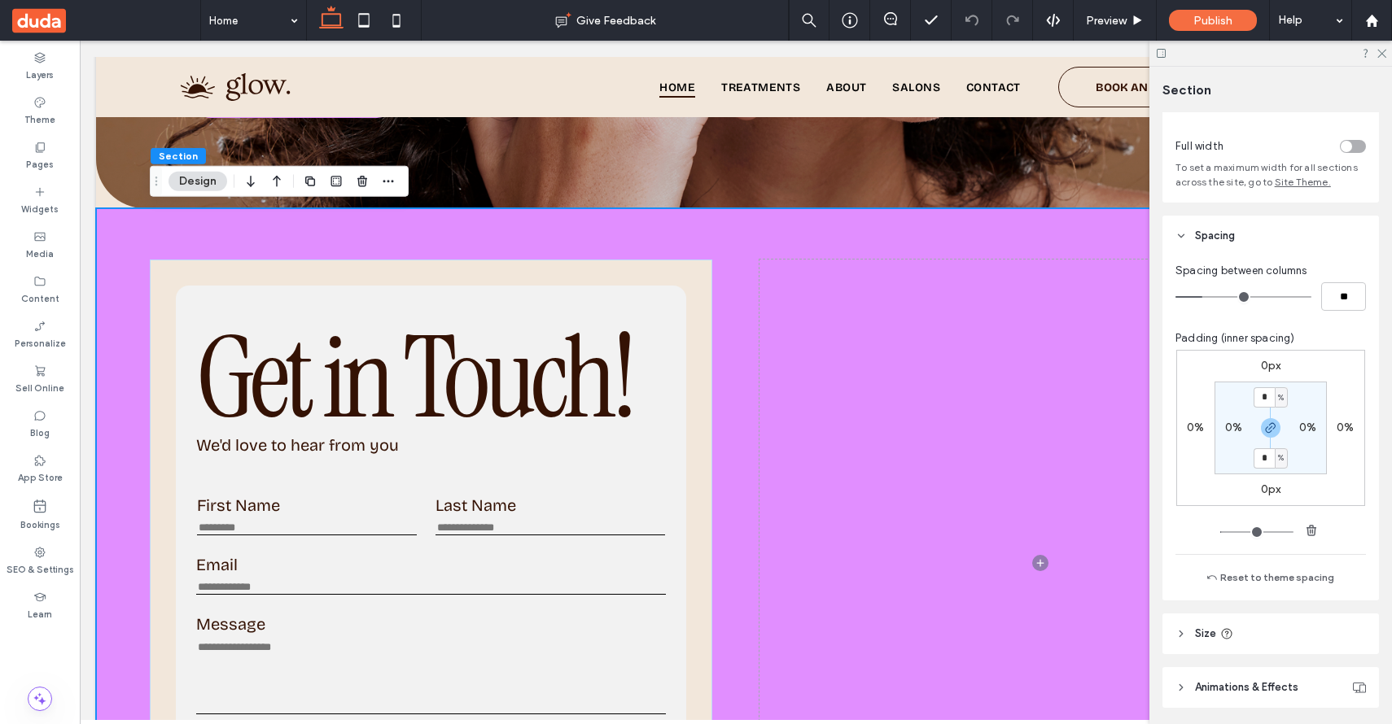
scroll to position [111, 0]
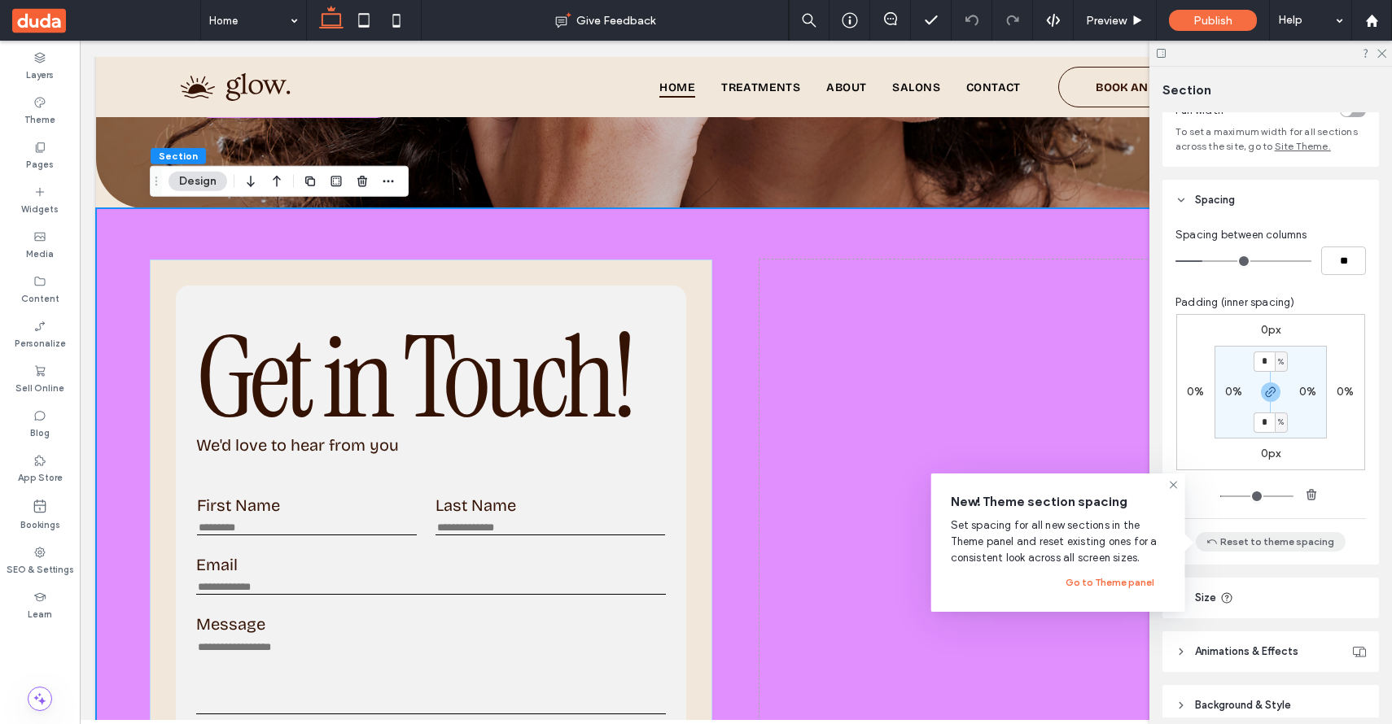
click at [1266, 546] on button "Reset to theme spacing" at bounding box center [1270, 542] width 150 height 20
click at [1248, 538] on button "Reset to theme spacing" at bounding box center [1270, 542] width 150 height 20
